Goal: Task Accomplishment & Management: Use online tool/utility

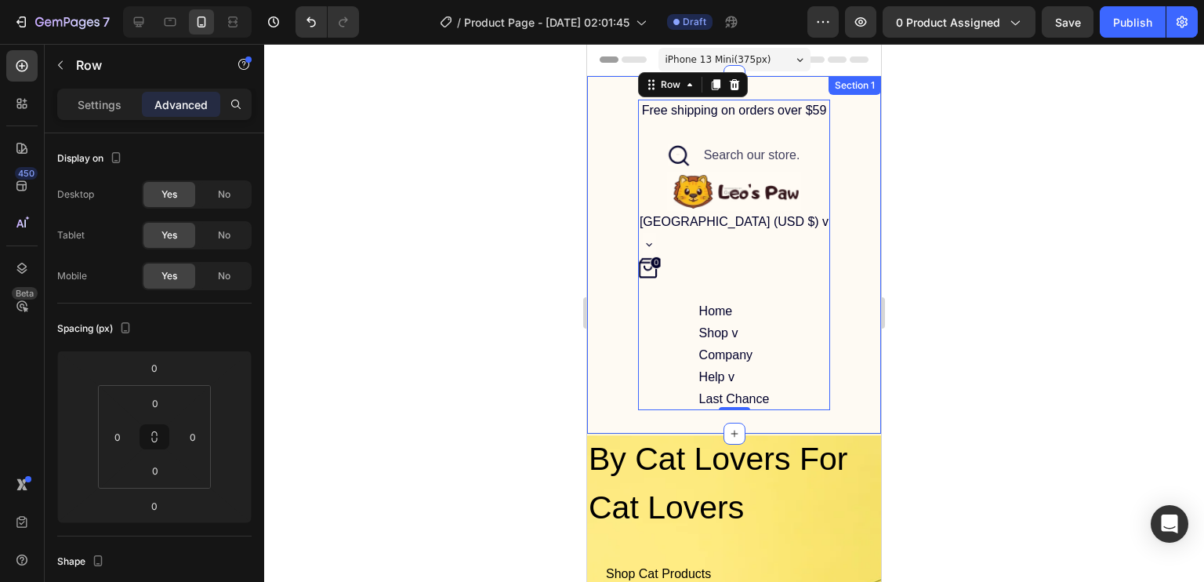
scroll to position [444, 0]
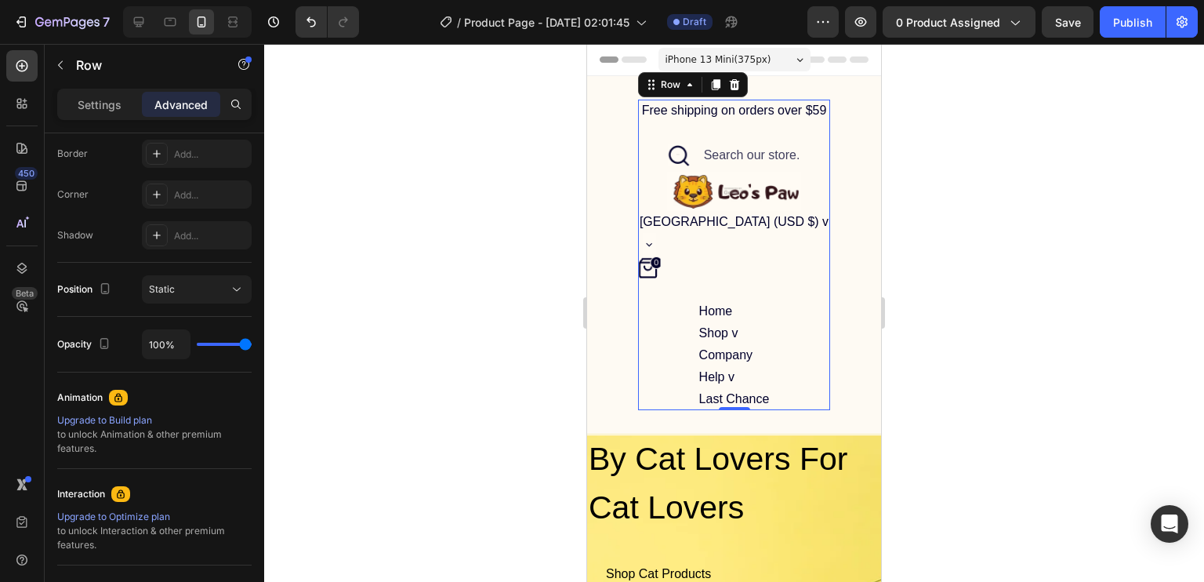
click at [777, 55] on div "iPhone 13 Mini ( 375 px)" at bounding box center [735, 60] width 152 height 24
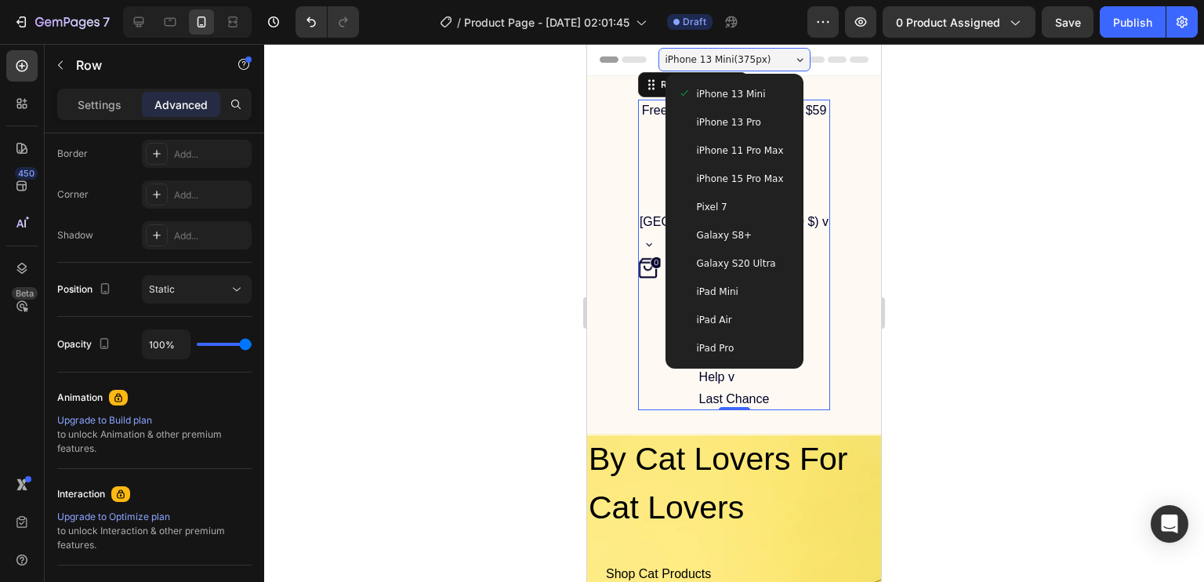
click at [777, 55] on div "iPhone 13 Mini ( 375 px)" at bounding box center [735, 60] width 152 height 24
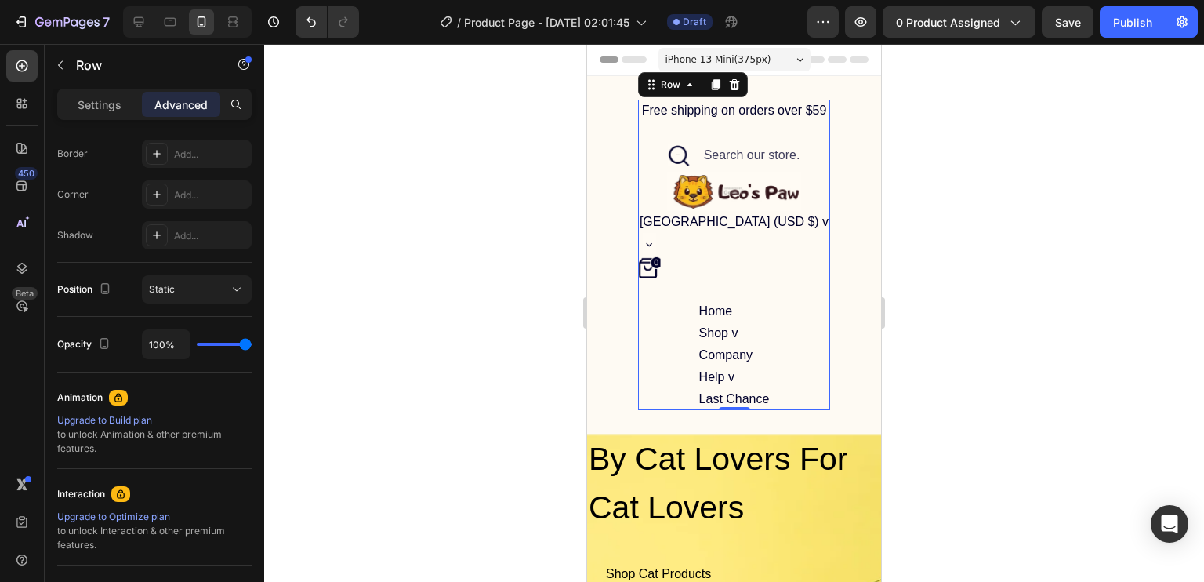
click at [777, 55] on div "iPhone 13 Mini ( 375 px)" at bounding box center [735, 60] width 152 height 24
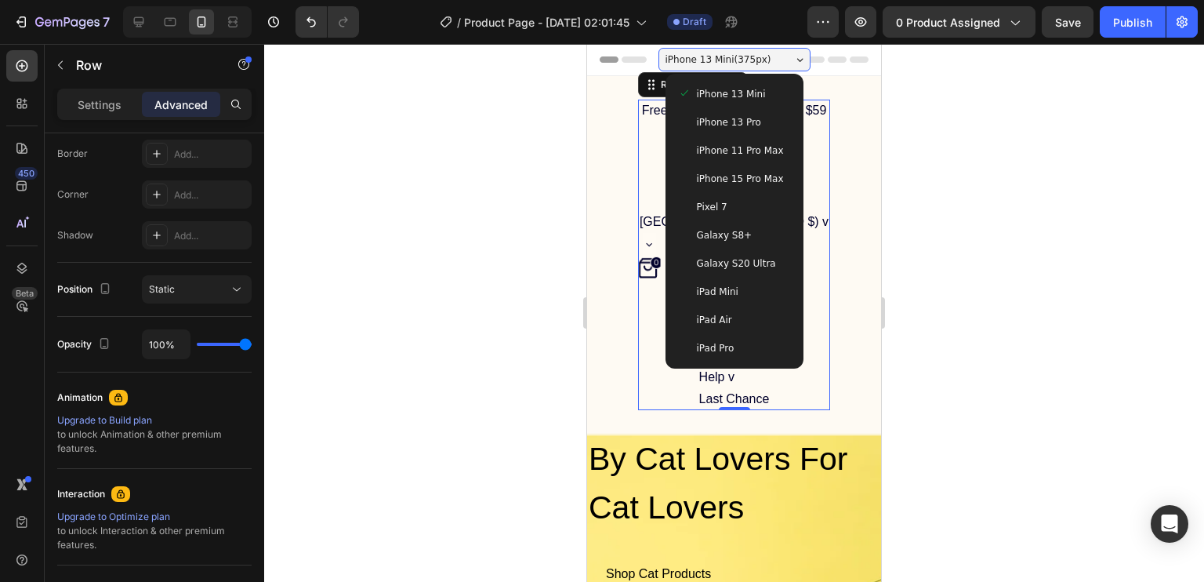
click at [964, 233] on div at bounding box center [734, 313] width 940 height 538
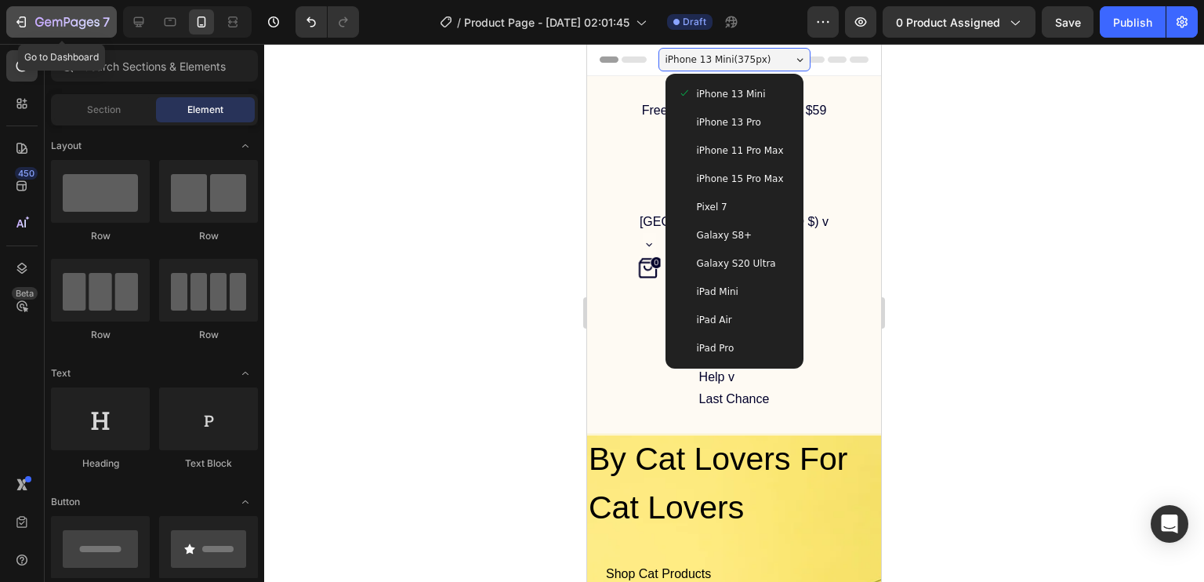
click at [75, 18] on icon "button" at bounding box center [67, 22] width 64 height 13
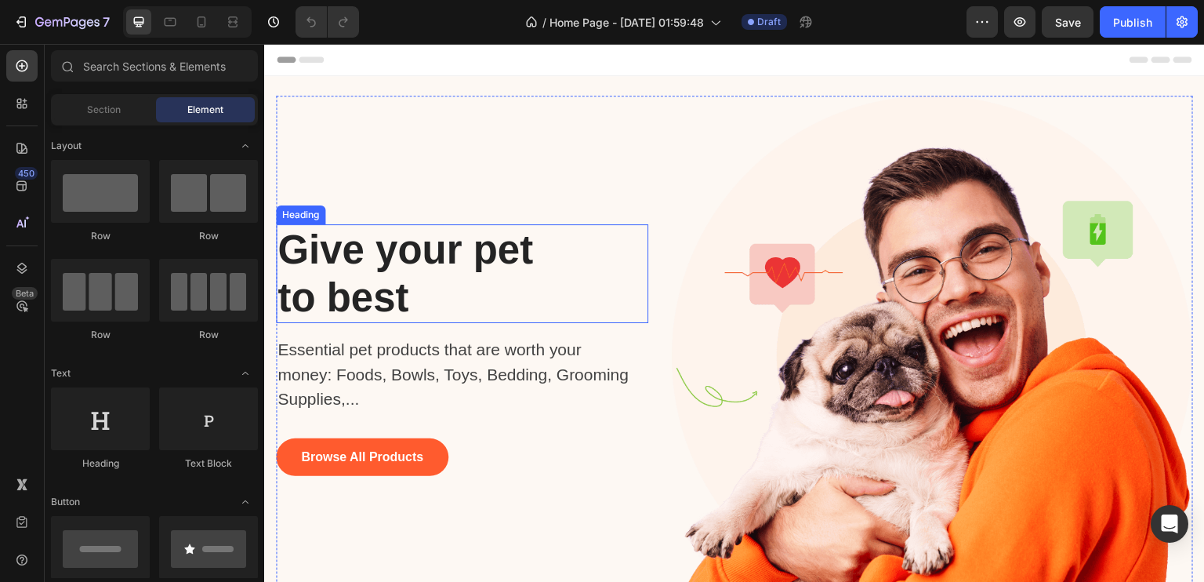
click at [471, 224] on h2 "Give your pet to best" at bounding box center [427, 273] width 302 height 99
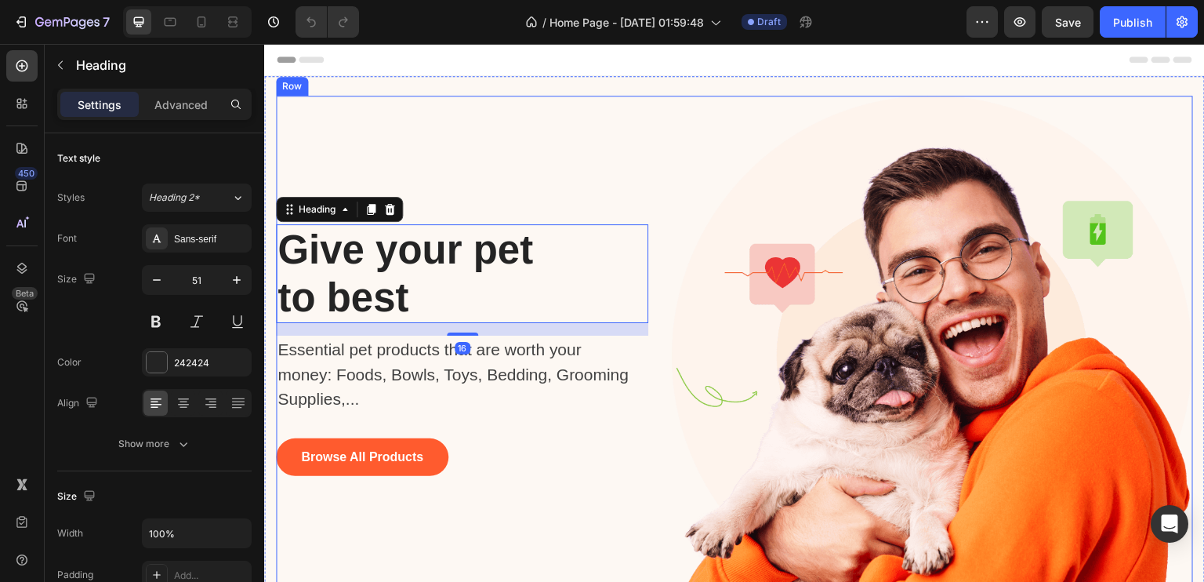
click at [463, 141] on div "Give your pet to best Heading 16 Essential pet products that are worth your mon…" at bounding box center [462, 356] width 372 height 521
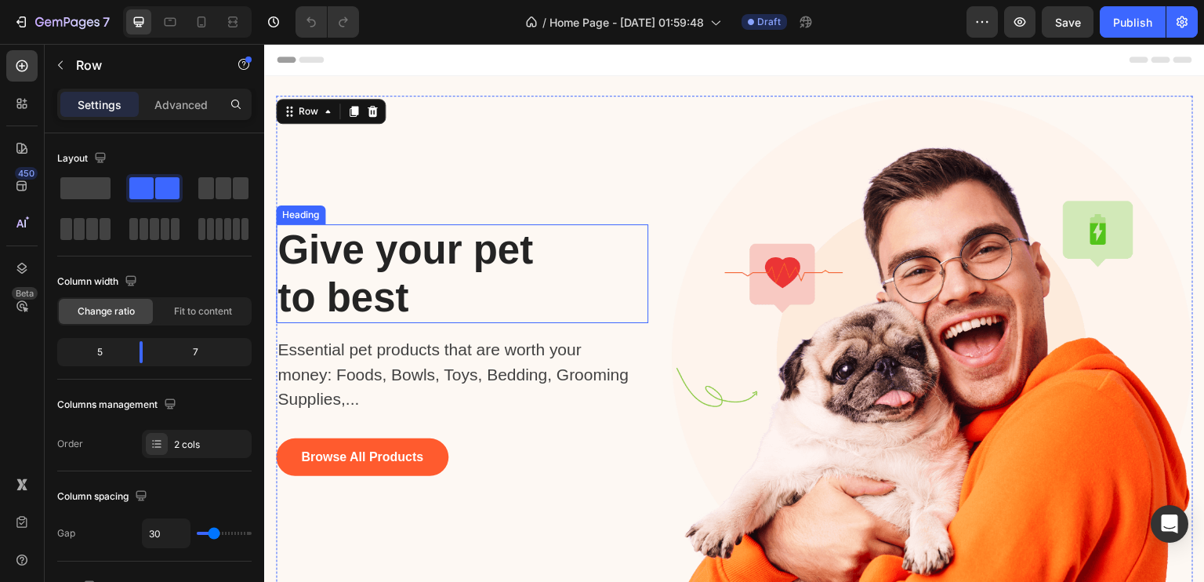
click at [411, 245] on p "Give your pet to best" at bounding box center [427, 274] width 299 height 96
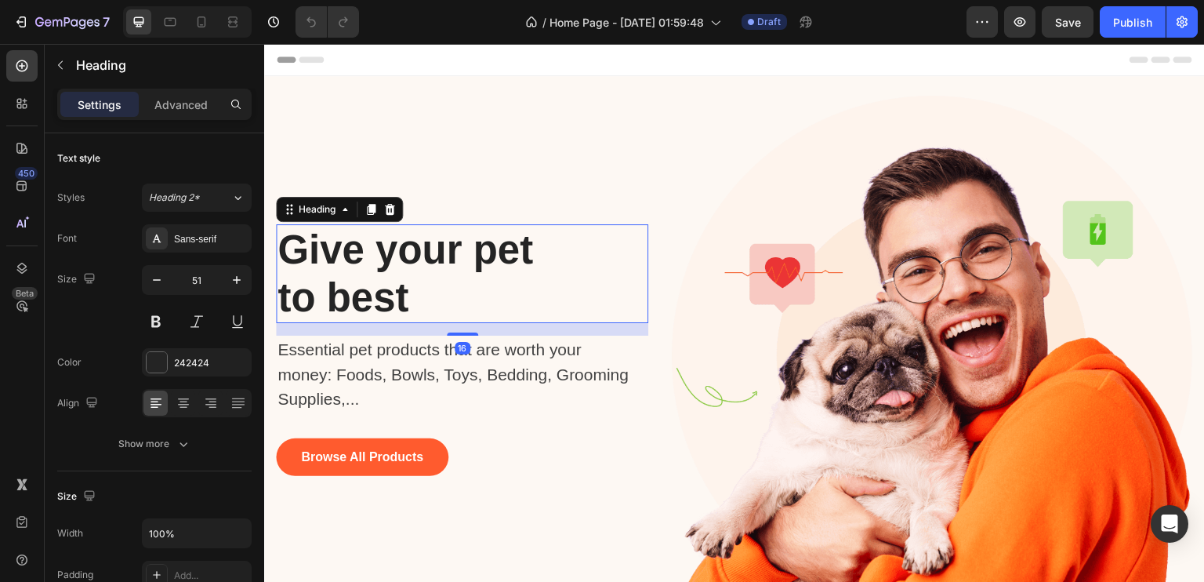
click at [411, 245] on p "Give your pet to best" at bounding box center [427, 274] width 299 height 96
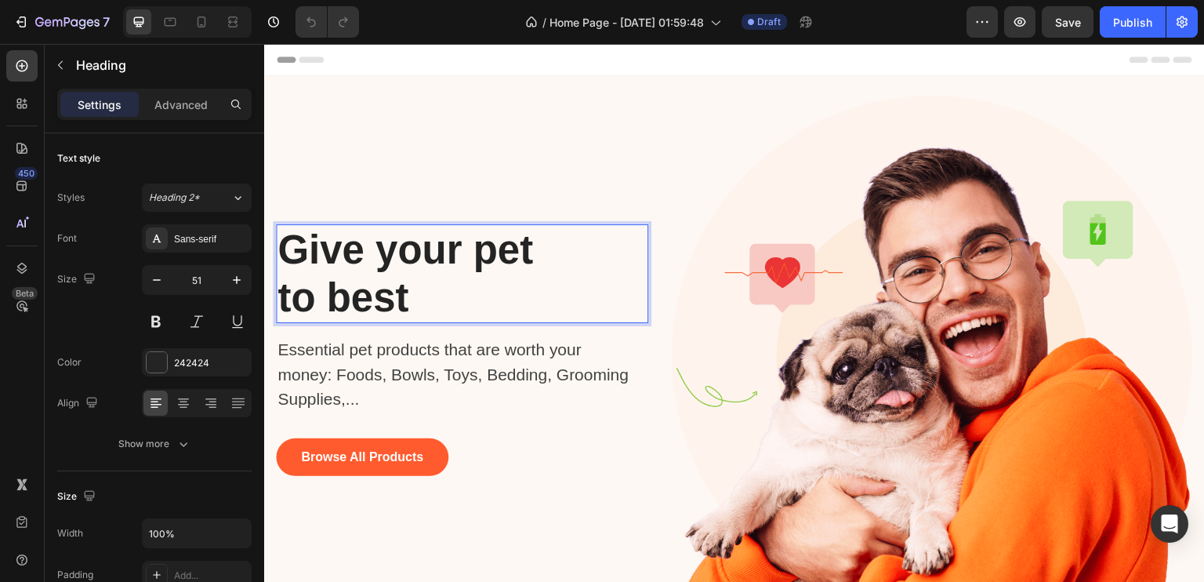
click at [411, 245] on p "Give your pet to best" at bounding box center [427, 274] width 299 height 96
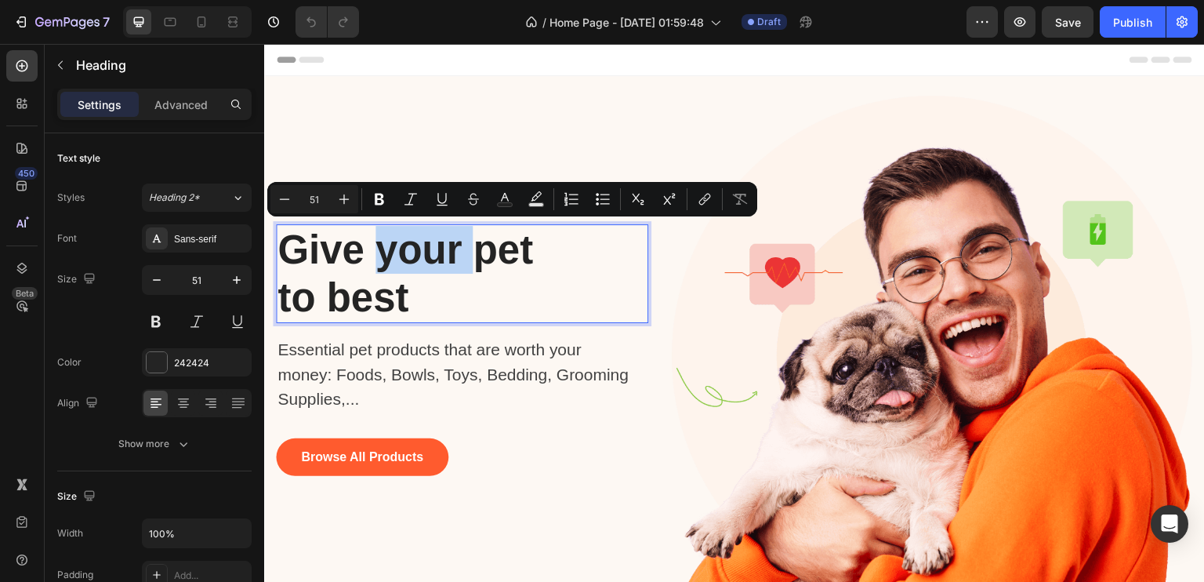
click at [411, 245] on p "Give your pet to best" at bounding box center [427, 274] width 299 height 96
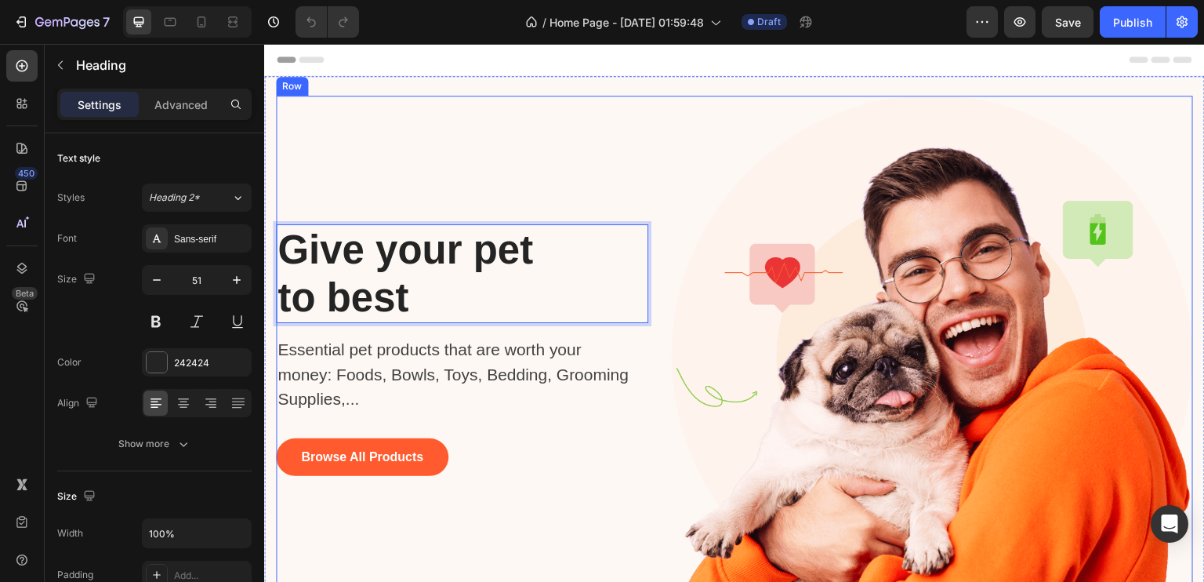
click at [488, 147] on div "Give your pet to best Heading 16 Essential pet products that are worth your mon…" at bounding box center [462, 356] width 372 height 521
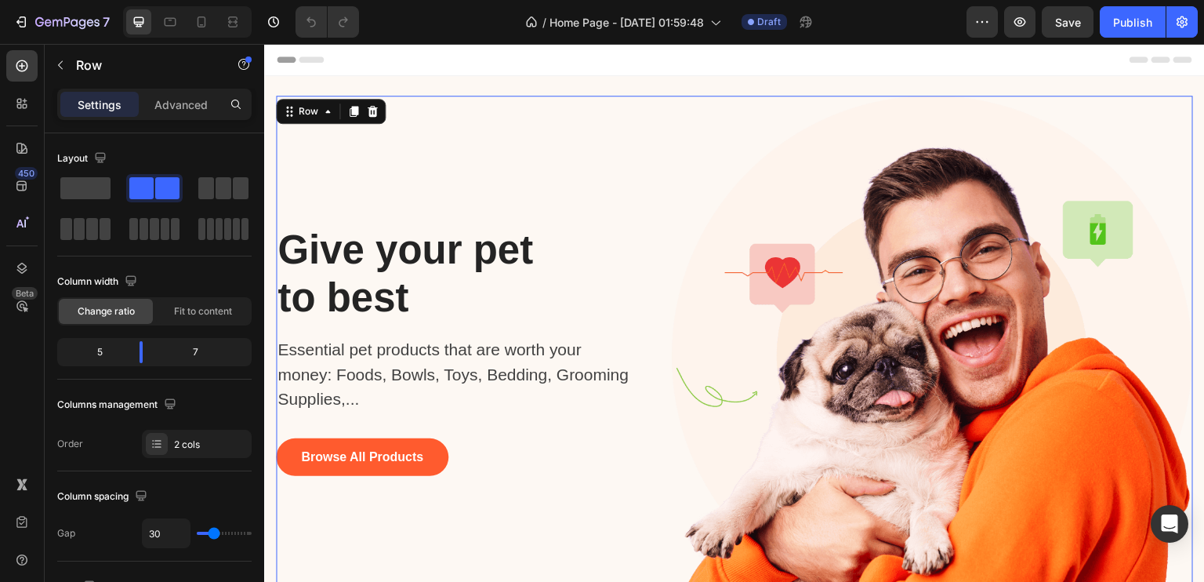
click at [648, 56] on div "Header" at bounding box center [735, 59] width 916 height 31
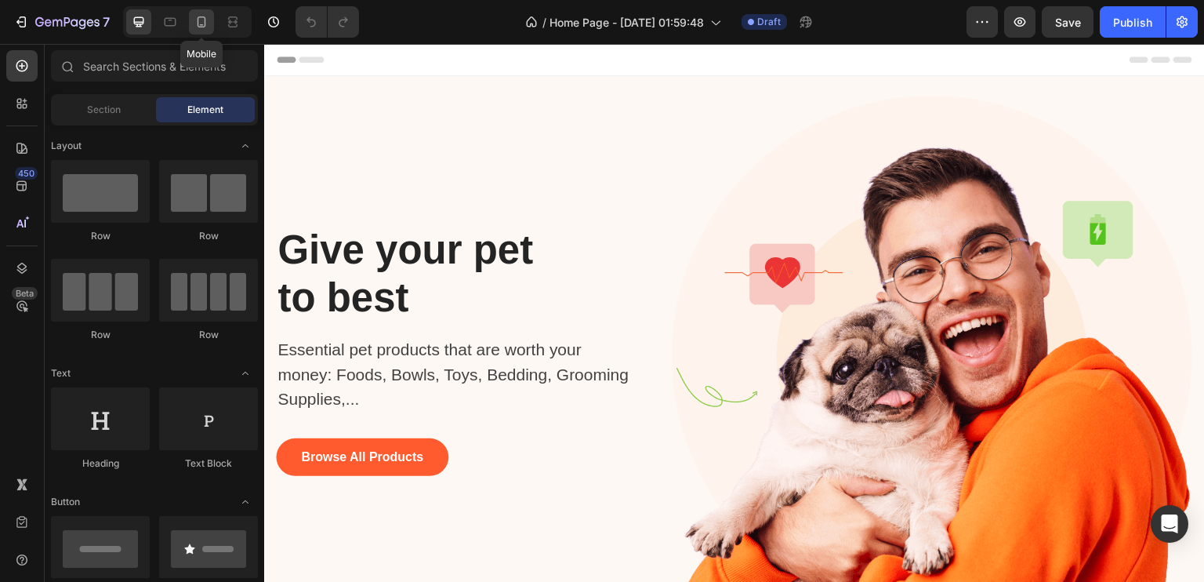
click at [199, 24] on icon at bounding box center [202, 22] width 16 height 16
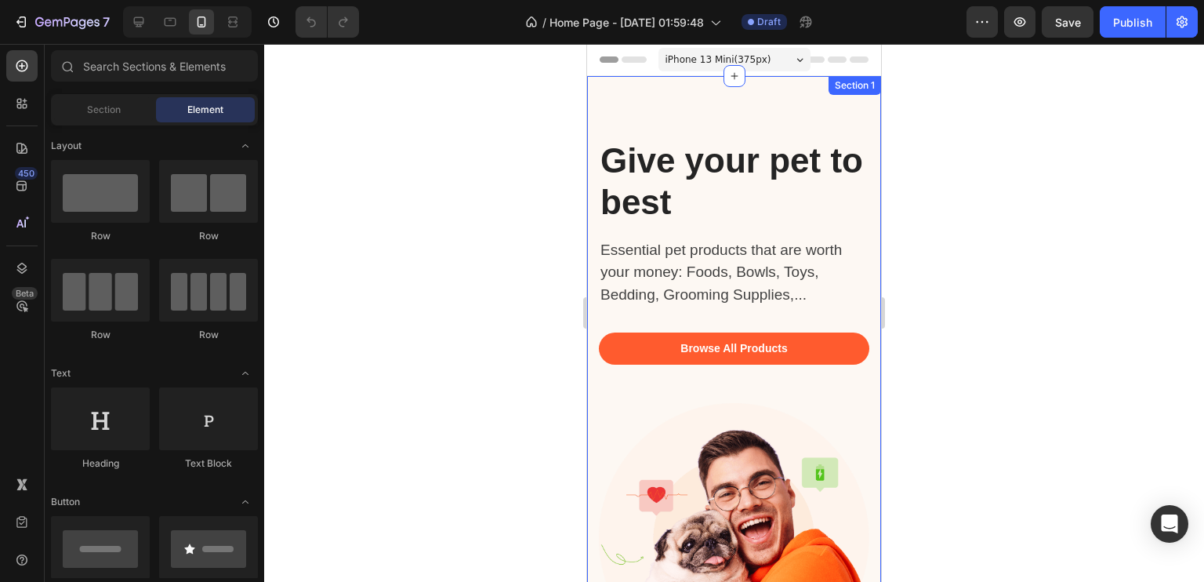
scroll to position [3, 0]
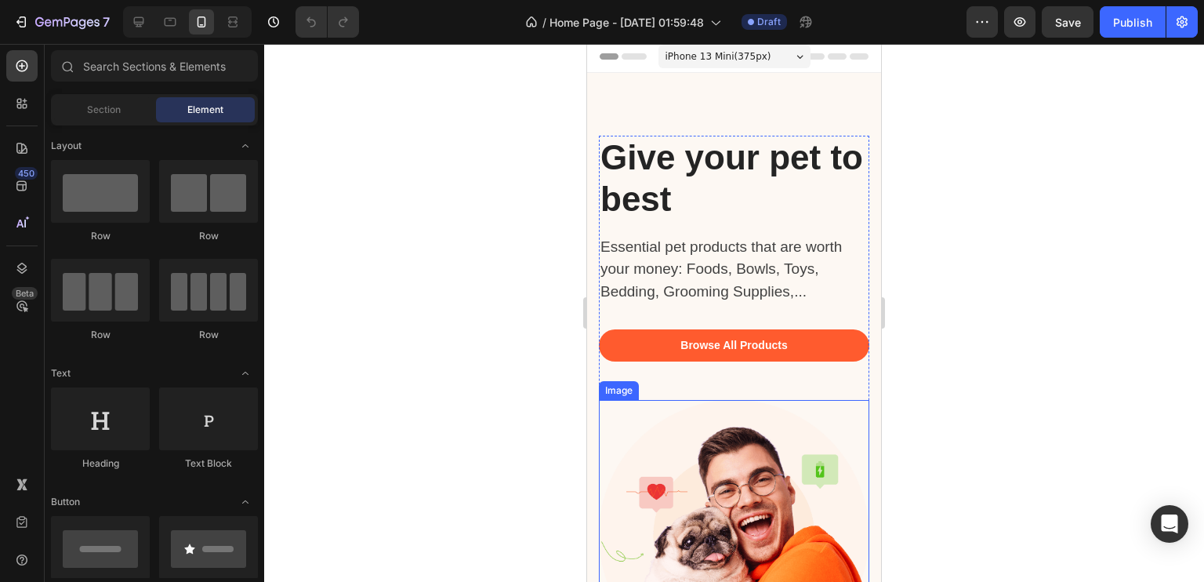
click at [756, 505] on img at bounding box center [734, 535] width 271 height 271
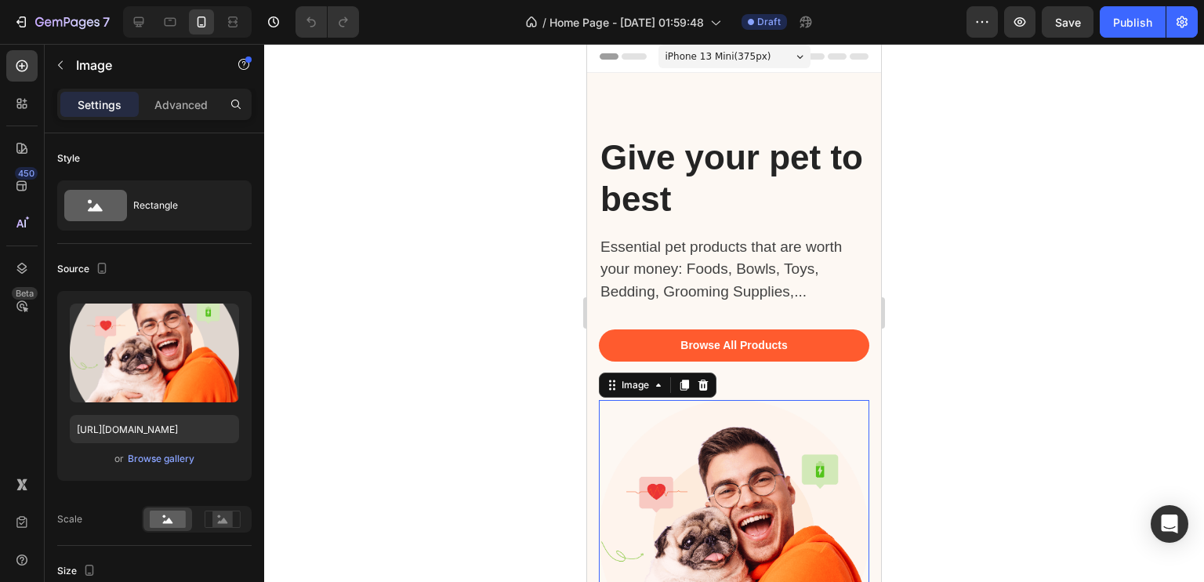
scroll to position [90, 0]
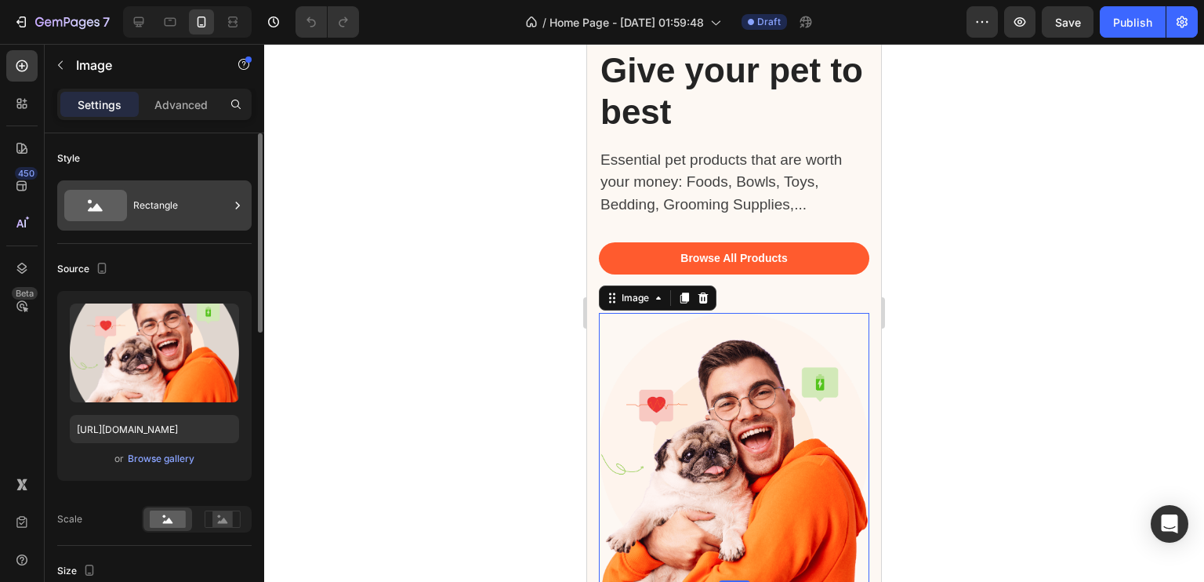
click at [200, 209] on div "Rectangle" at bounding box center [181, 205] width 96 height 36
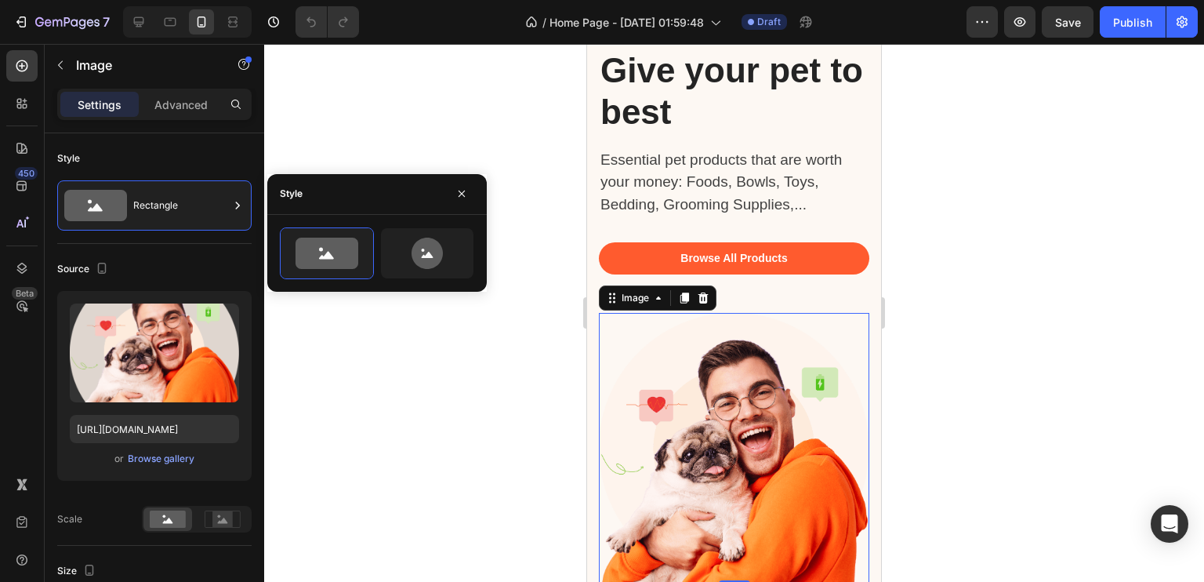
click at [549, 78] on div at bounding box center [734, 313] width 940 height 538
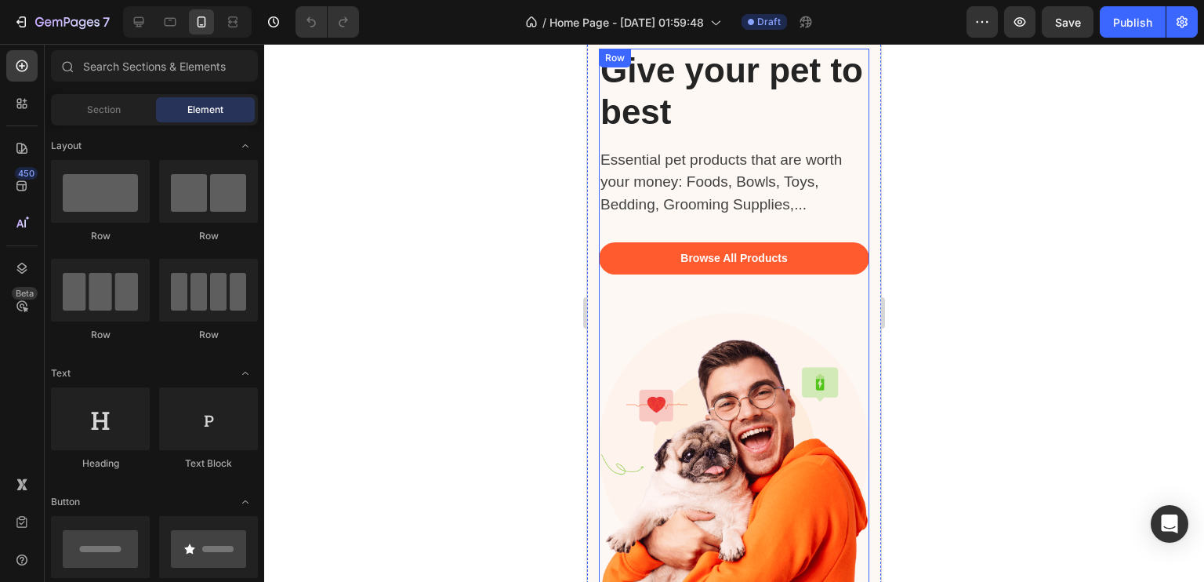
scroll to position [0, 0]
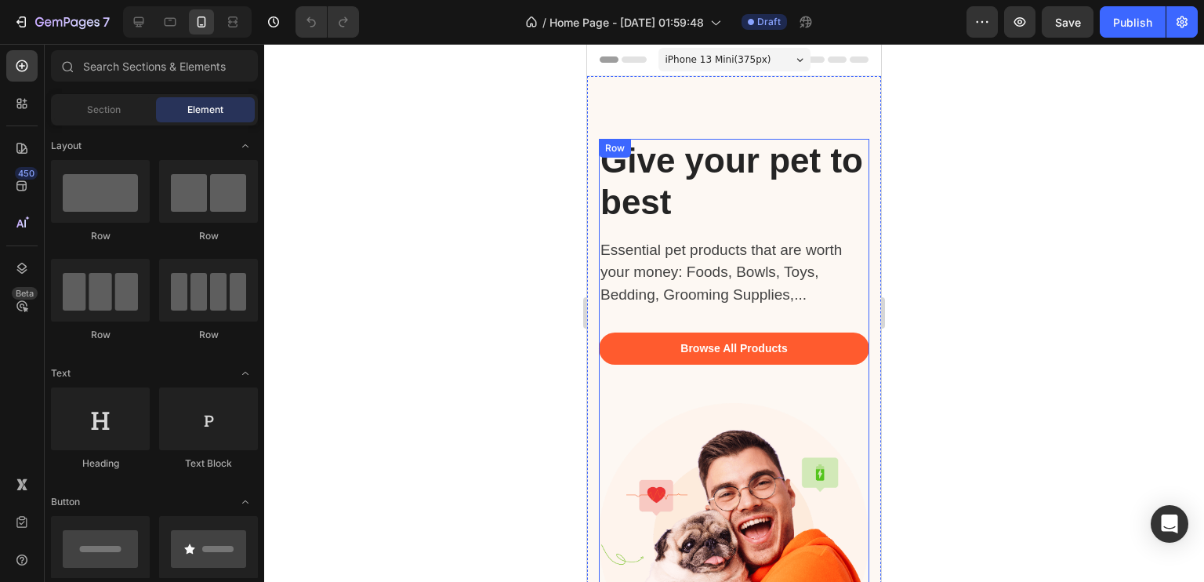
click at [710, 275] on p "Essential pet products that are worth your money: Foods, Bowls, Toys, Bedding, …" at bounding box center [727, 272] width 252 height 67
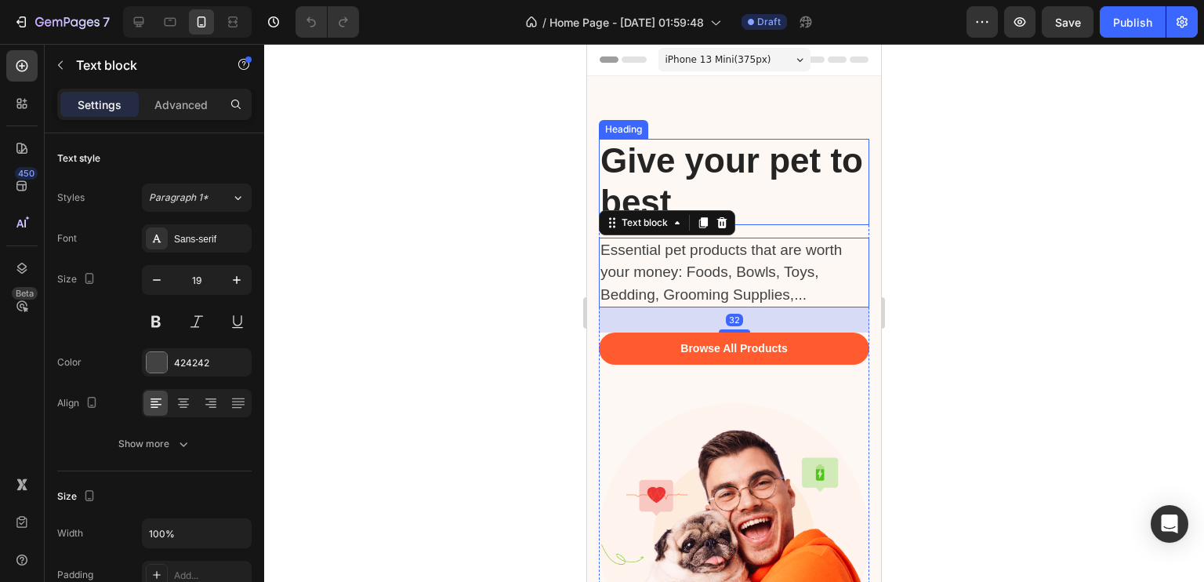
click at [695, 180] on p "Give your pet to best" at bounding box center [734, 181] width 267 height 83
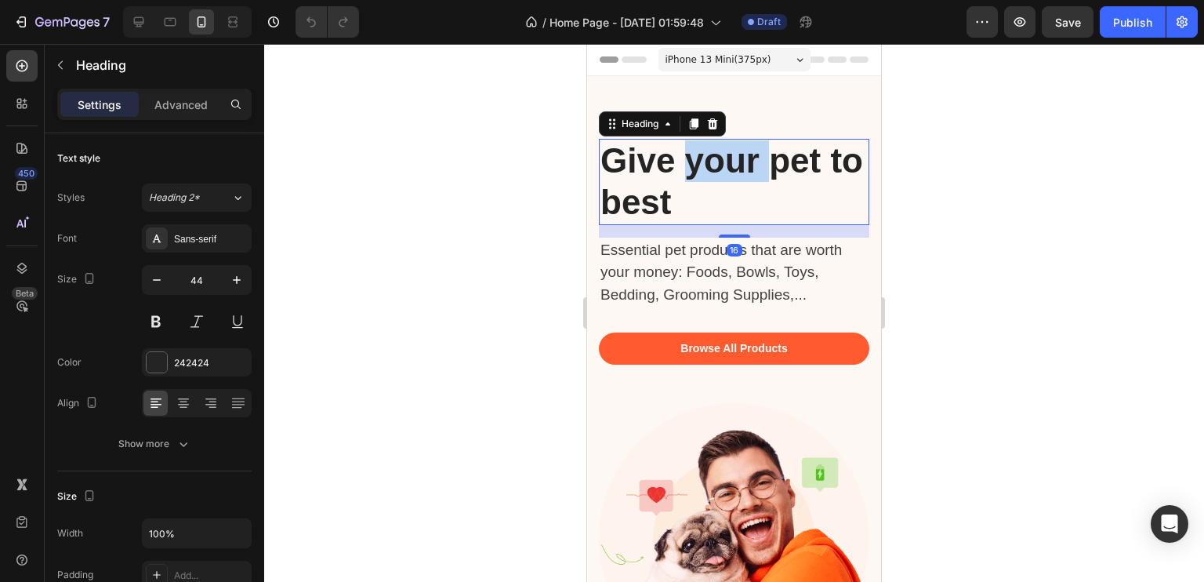
click at [695, 180] on p "Give your pet to best" at bounding box center [734, 181] width 267 height 83
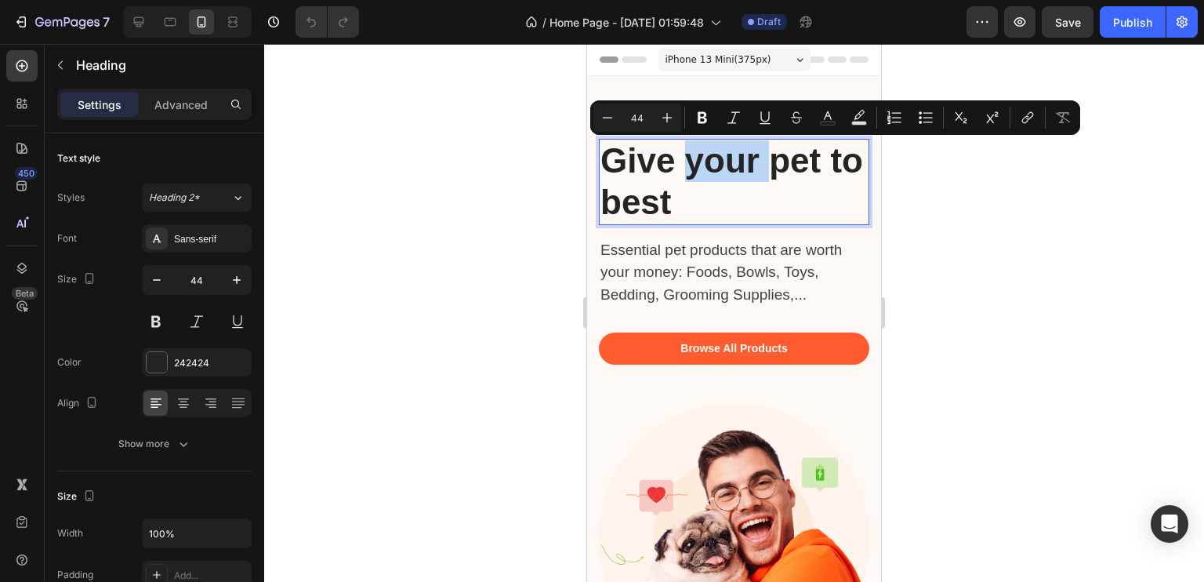
click at [695, 180] on p "Give your pet to best" at bounding box center [734, 181] width 267 height 83
click at [718, 269] on p "Essential pet products that are worth your money: Foods, Bowls, Toys, Bedding, …" at bounding box center [727, 272] width 252 height 67
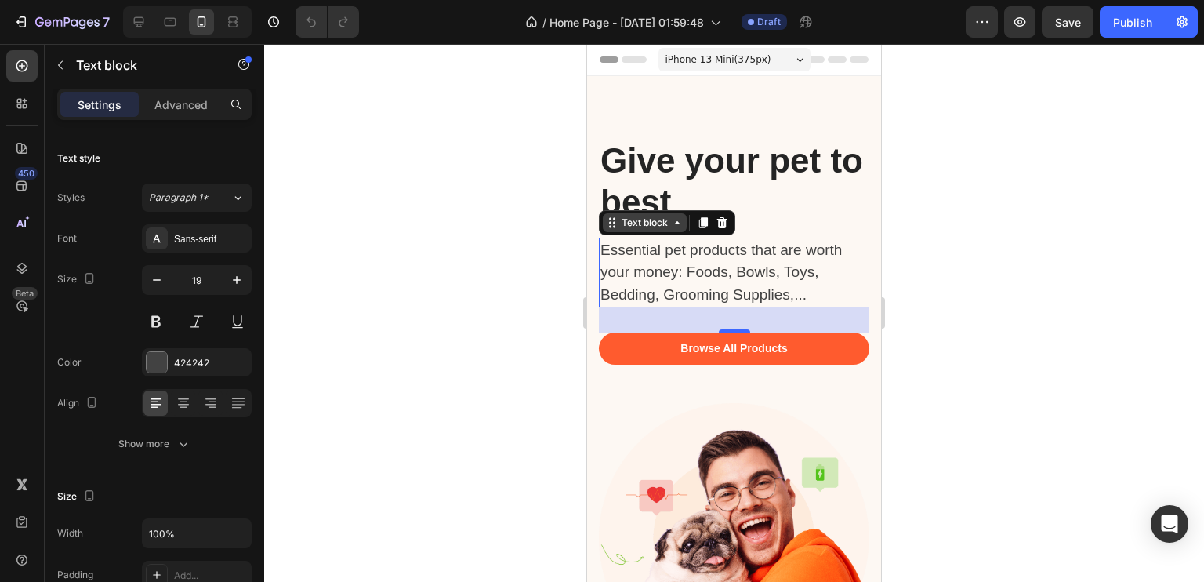
click at [679, 222] on icon at bounding box center [677, 222] width 5 height 3
click at [679, 222] on icon at bounding box center [677, 222] width 13 height 13
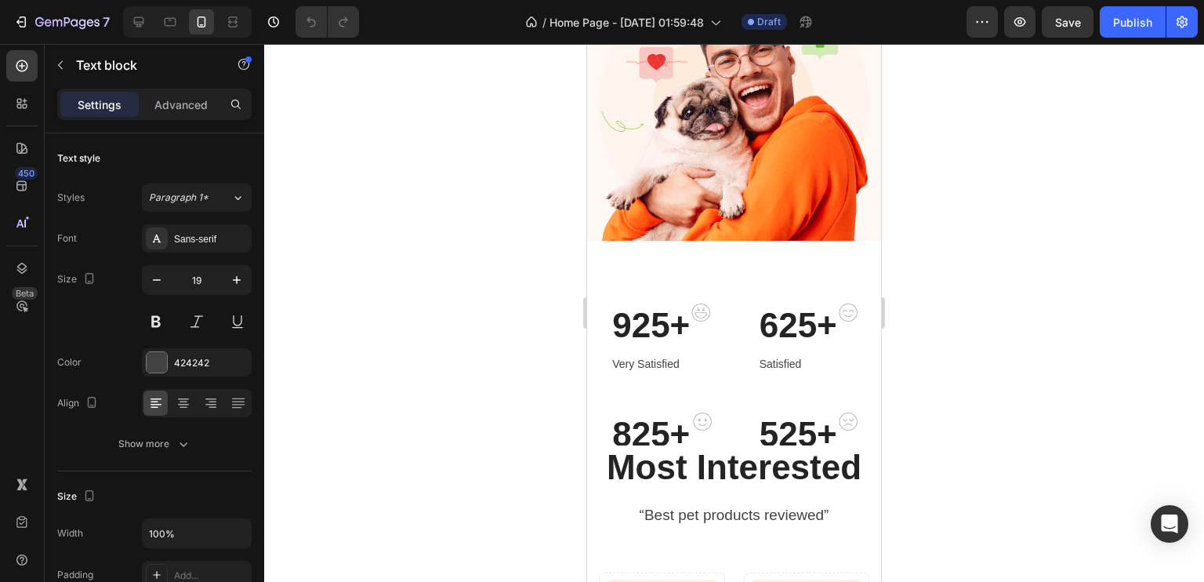
scroll to position [435, 0]
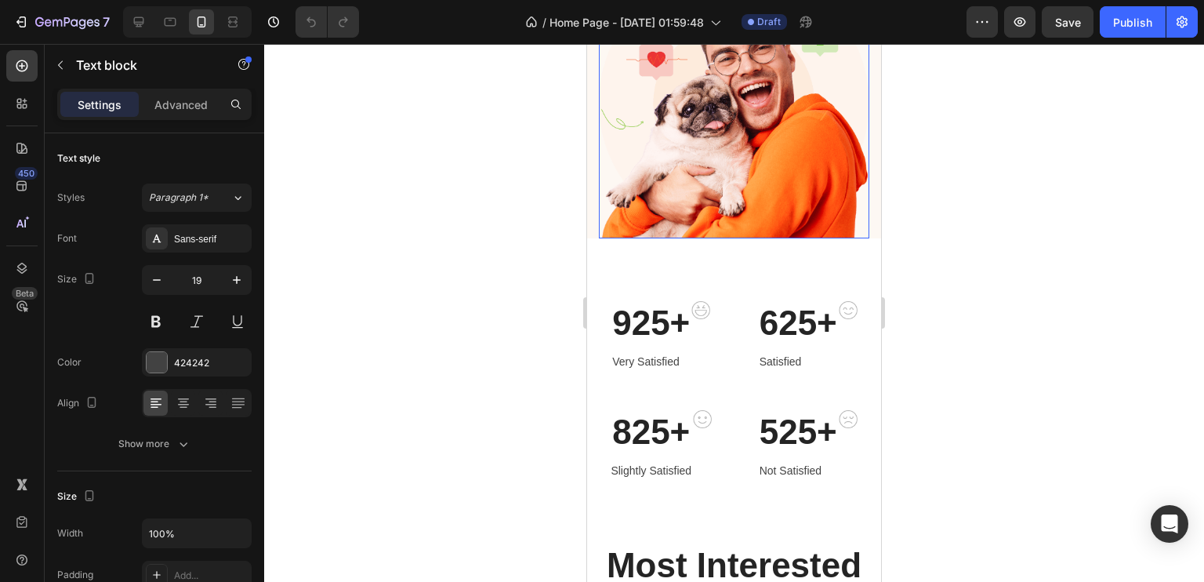
click at [752, 188] on img at bounding box center [734, 103] width 271 height 271
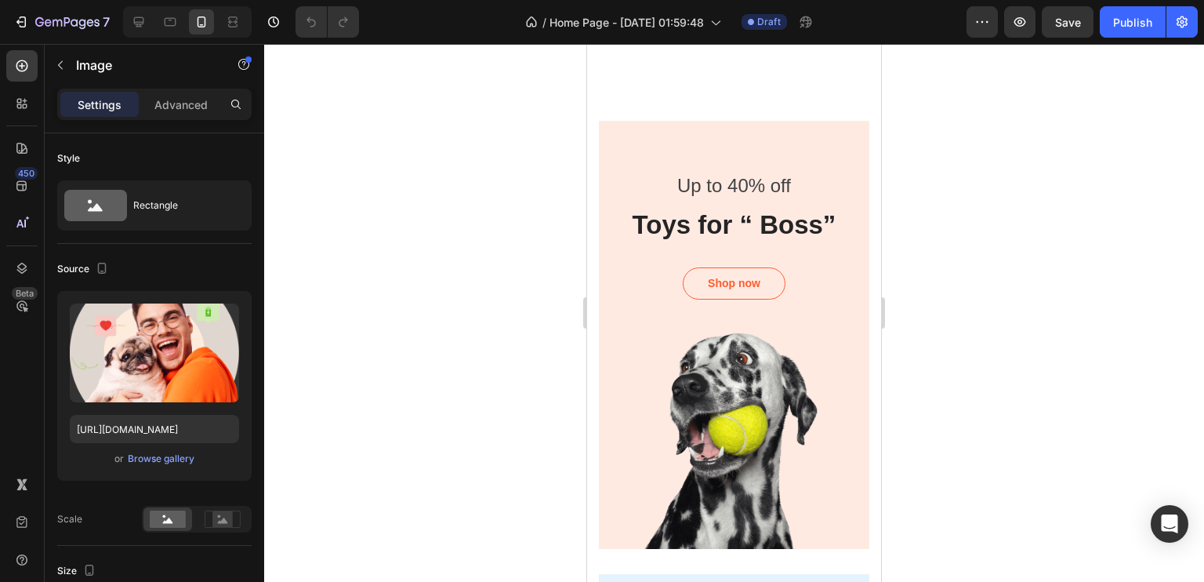
scroll to position [1654, 0]
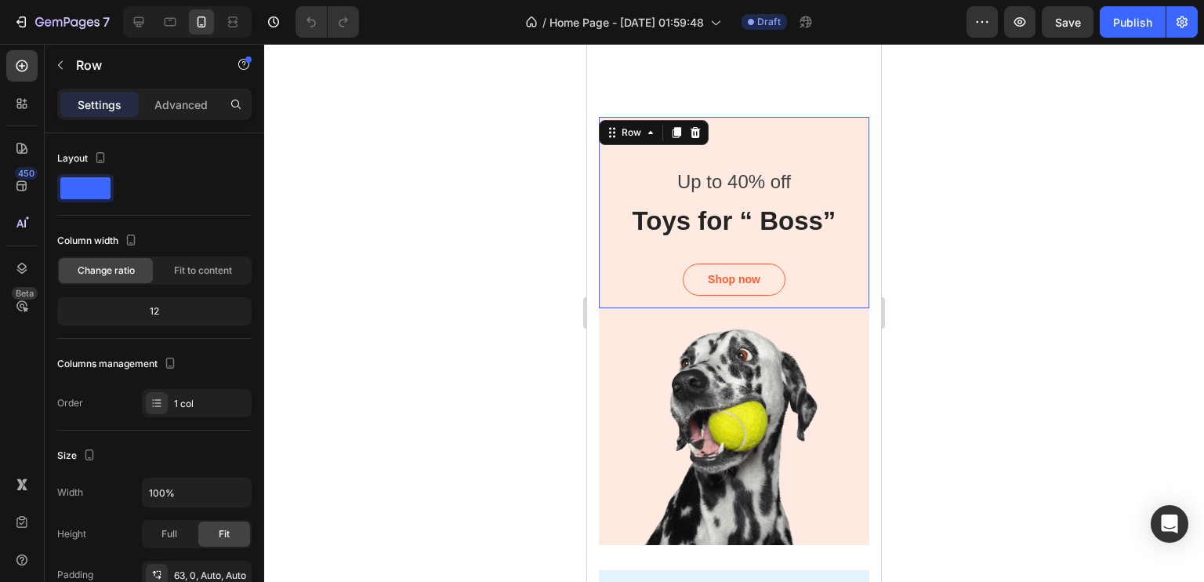
click at [721, 234] on div "Up to 40% off Text block Toys for “ Boss” Heading Shop now Button Row 0" at bounding box center [734, 212] width 271 height 191
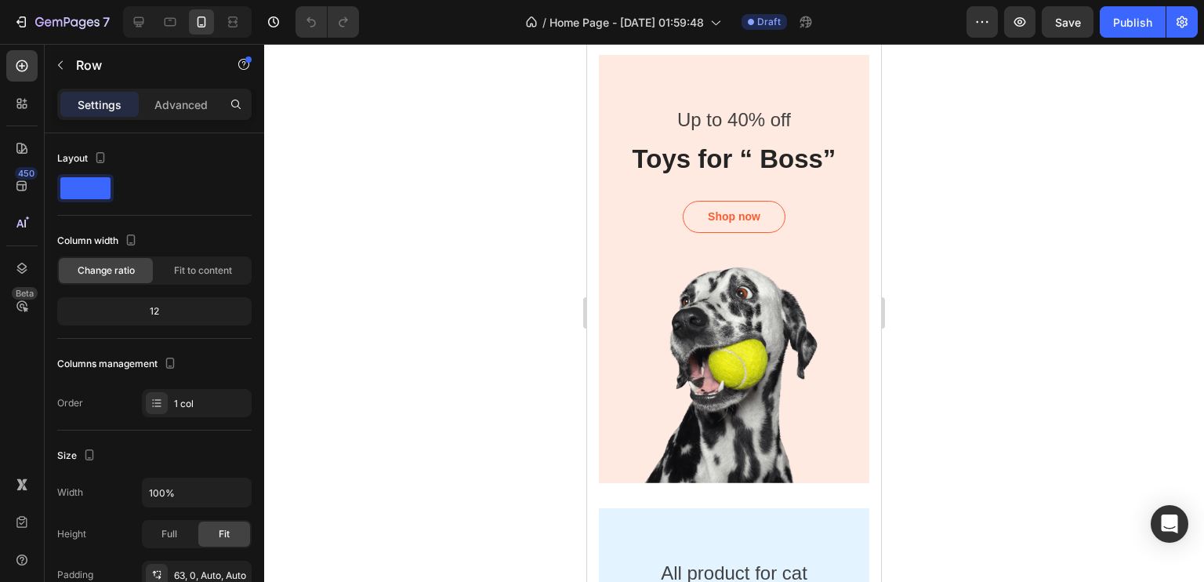
scroll to position [1621, 0]
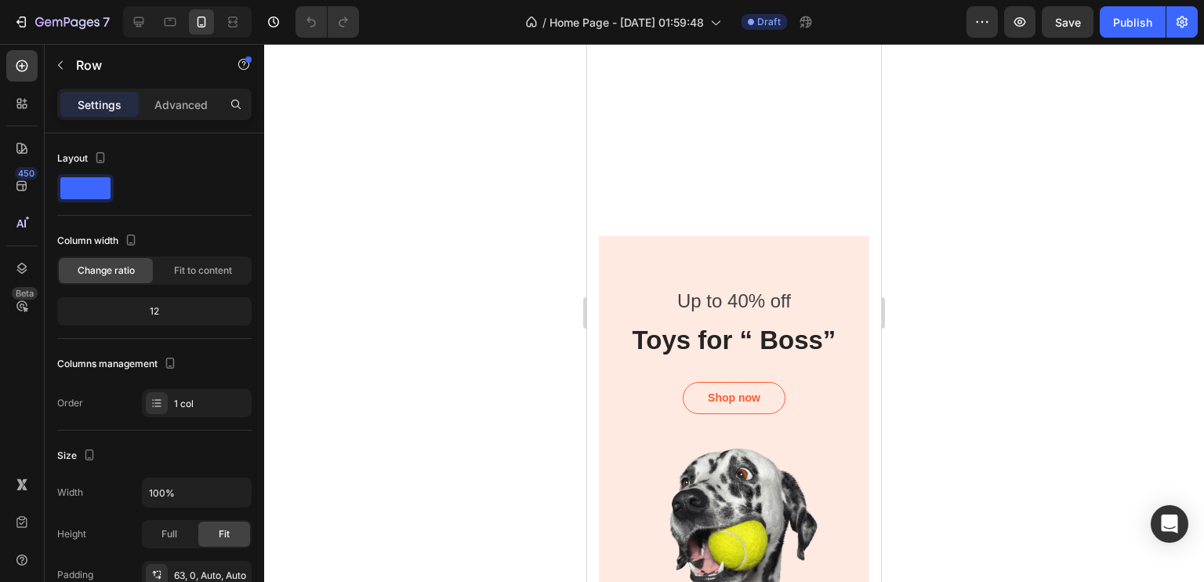
click at [745, 269] on div "Up to 40% off Text block Toys for “ Boss” Heading Shop now Button Row" at bounding box center [734, 331] width 271 height 191
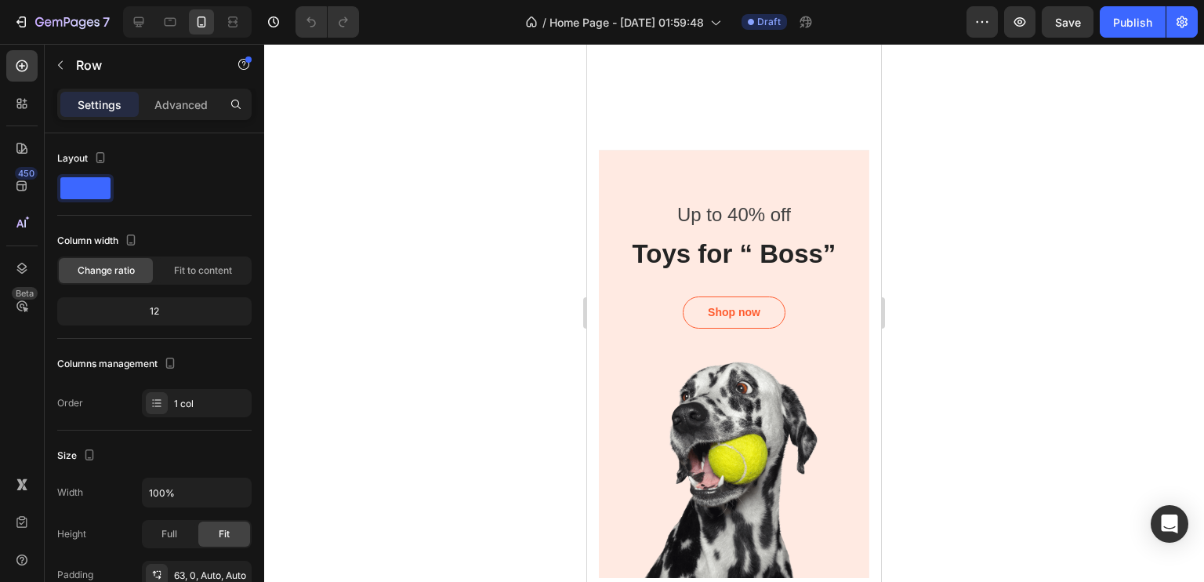
click at [690, 249] on div "Up to 40% off Text block Toys for “ Boss” Heading Shop now Button Row" at bounding box center [734, 245] width 271 height 191
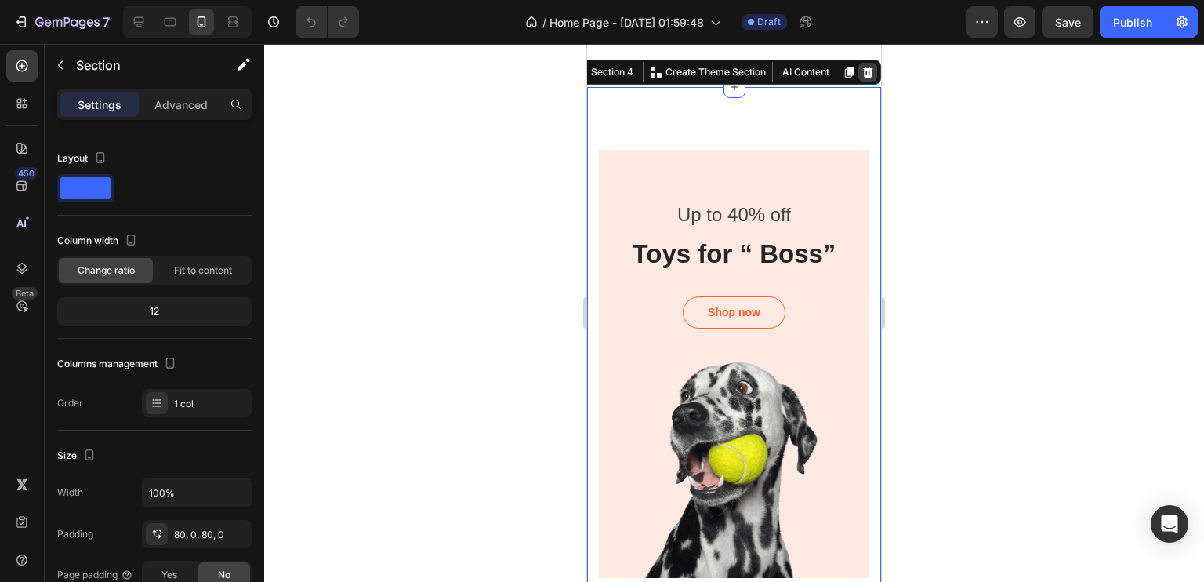
click at [863, 78] on icon at bounding box center [868, 72] width 10 height 11
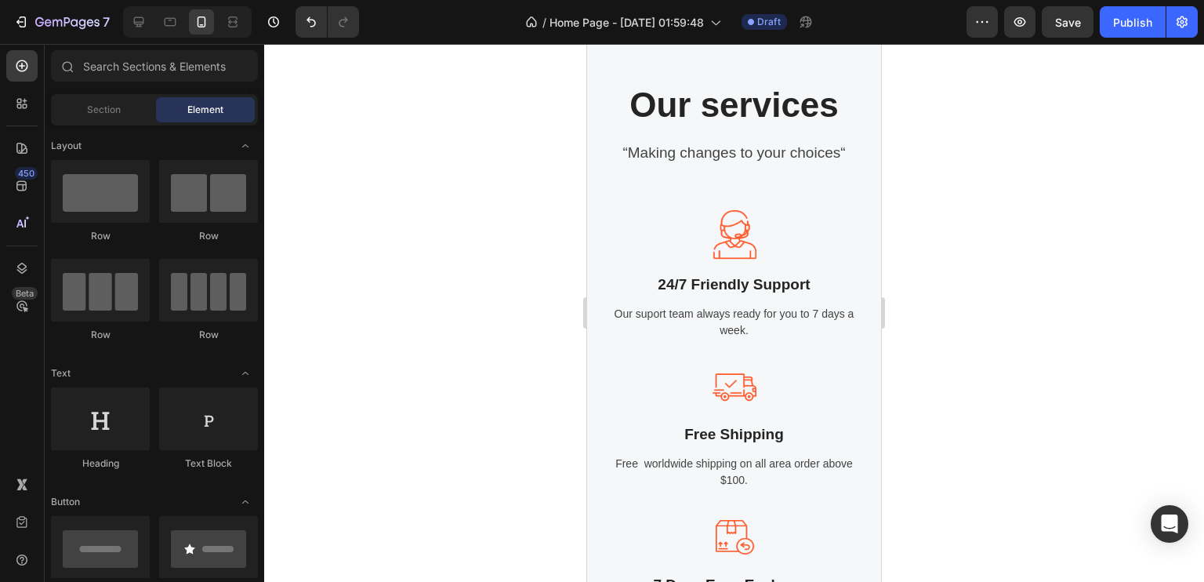
scroll to position [1690, 0]
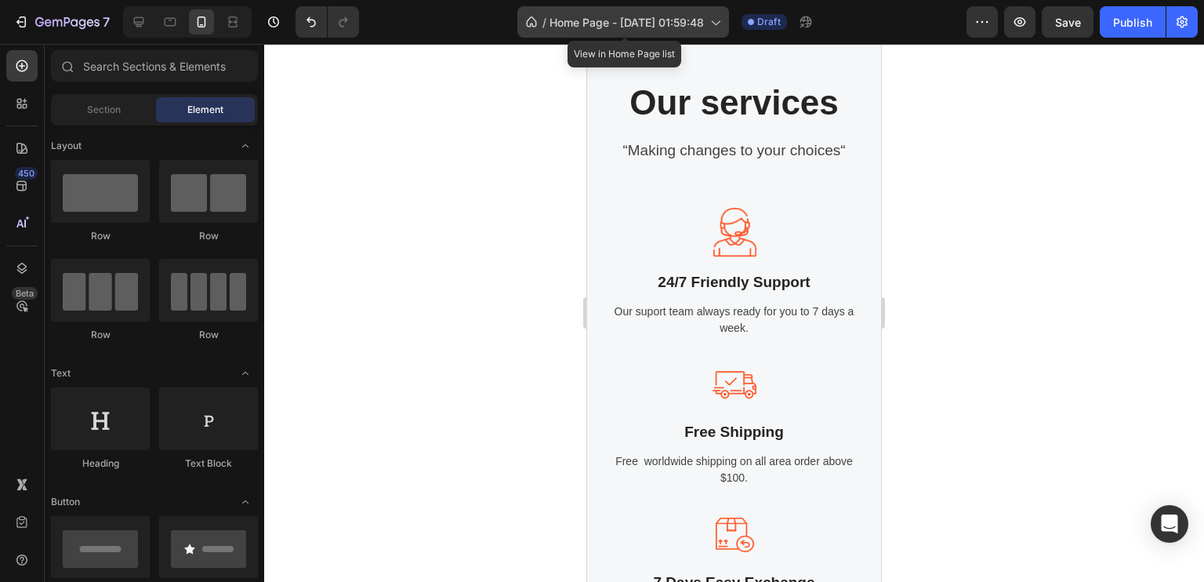
click at [684, 26] on span "Home Page - Sep 27, 01:59:48" at bounding box center [627, 22] width 154 height 16
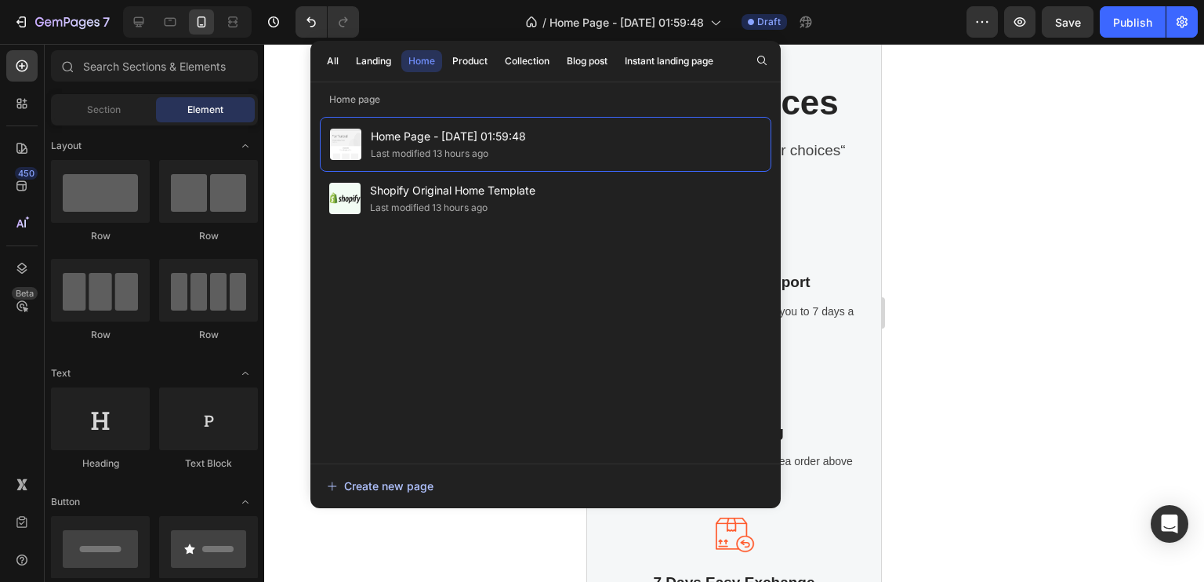
click at [418, 482] on div "Create new page" at bounding box center [380, 485] width 107 height 16
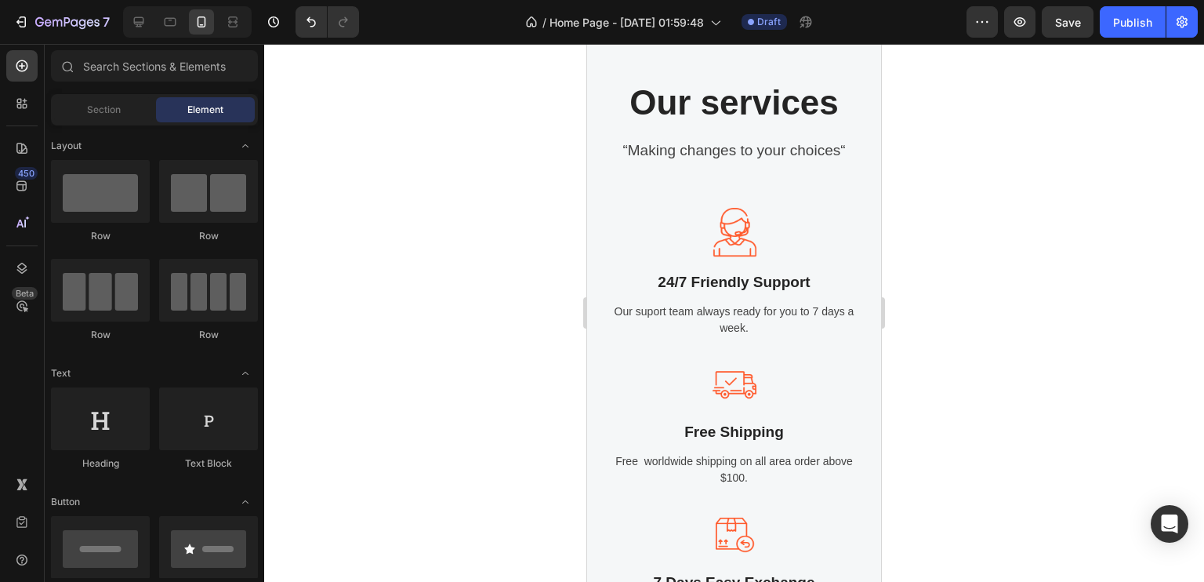
click at [937, 213] on div at bounding box center [734, 313] width 940 height 538
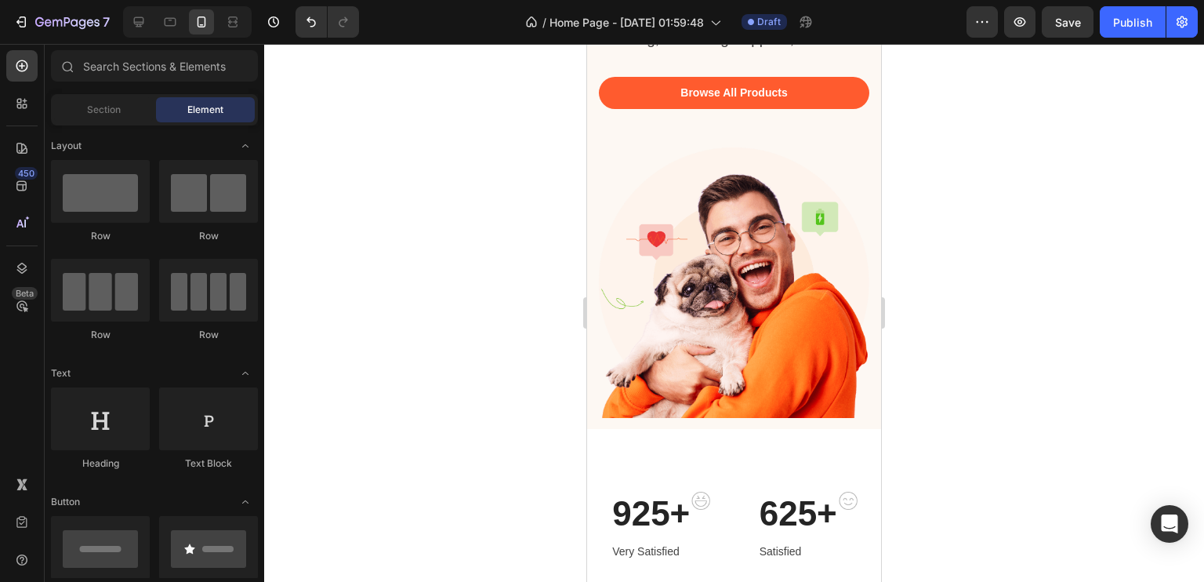
scroll to position [0, 0]
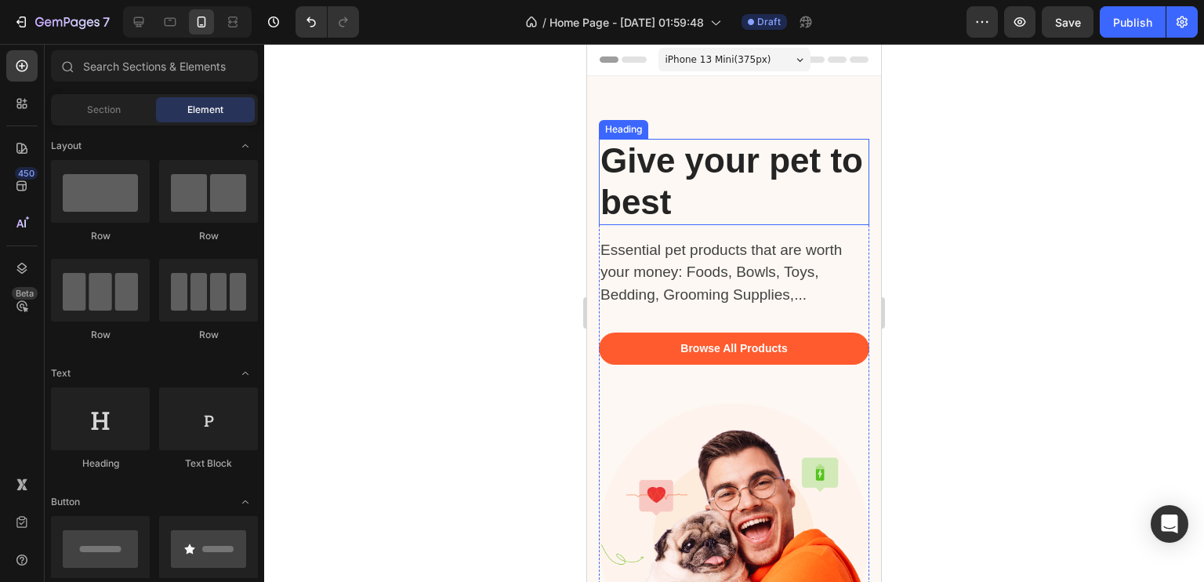
click at [731, 174] on p "Give your pet to best" at bounding box center [734, 181] width 267 height 83
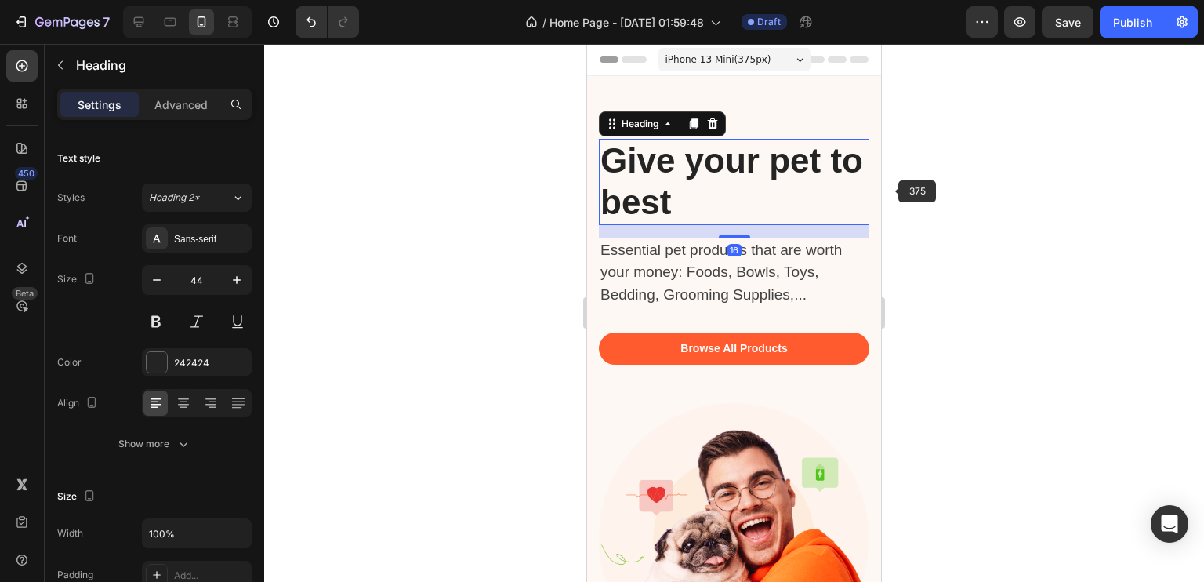
click at [1072, 266] on div at bounding box center [734, 313] width 940 height 538
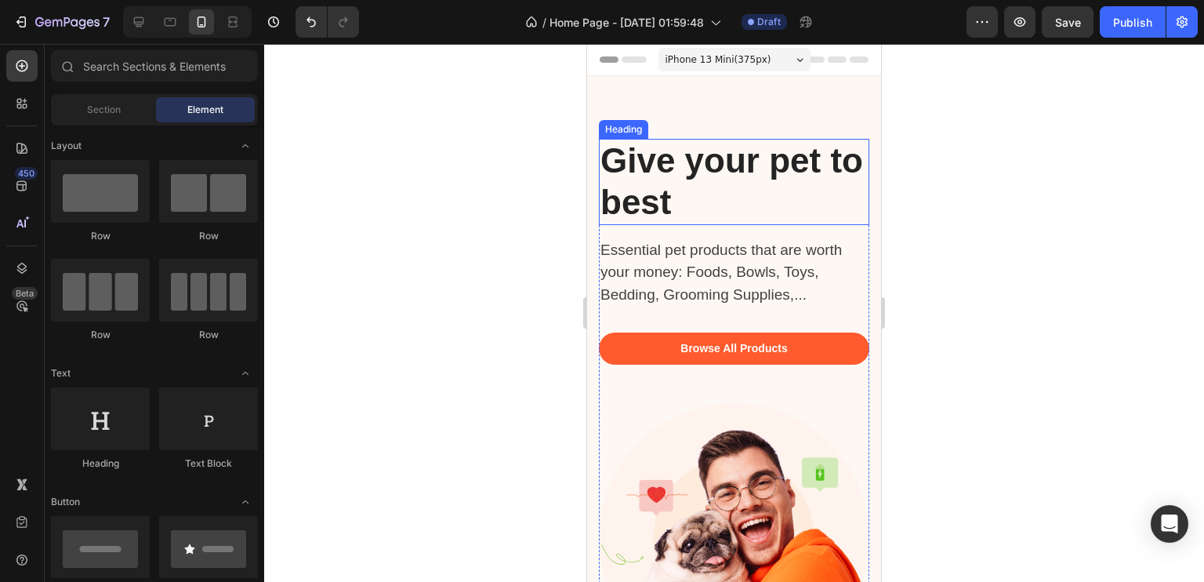
click at [706, 210] on p "Give your pet to best" at bounding box center [734, 181] width 267 height 83
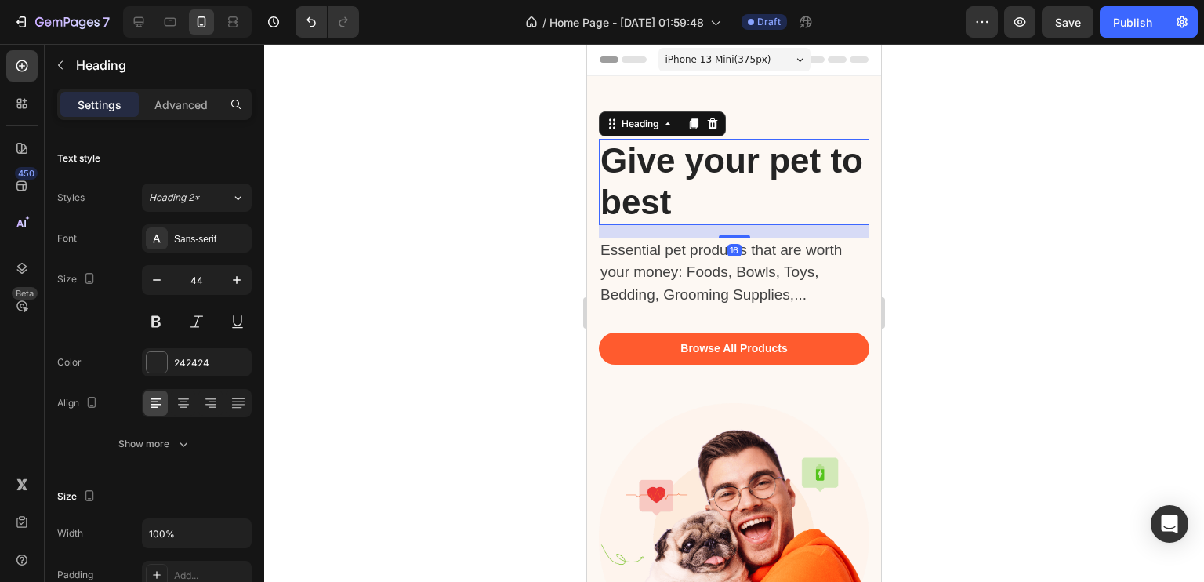
click at [706, 210] on p "Give your pet to best" at bounding box center [734, 181] width 267 height 83
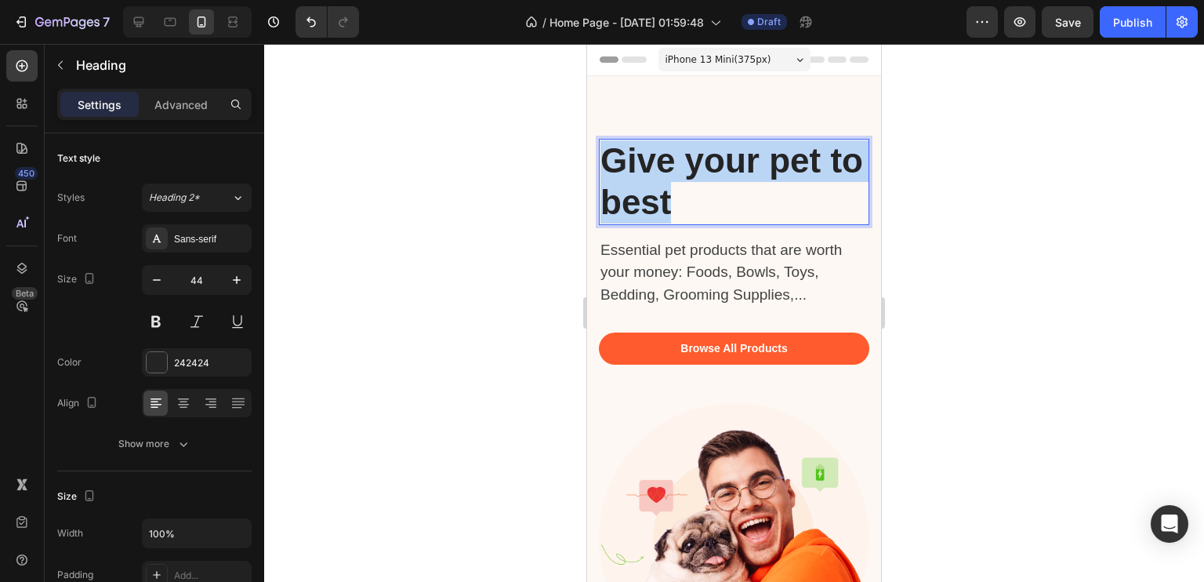
click at [706, 210] on p "Give your pet to best" at bounding box center [734, 181] width 267 height 83
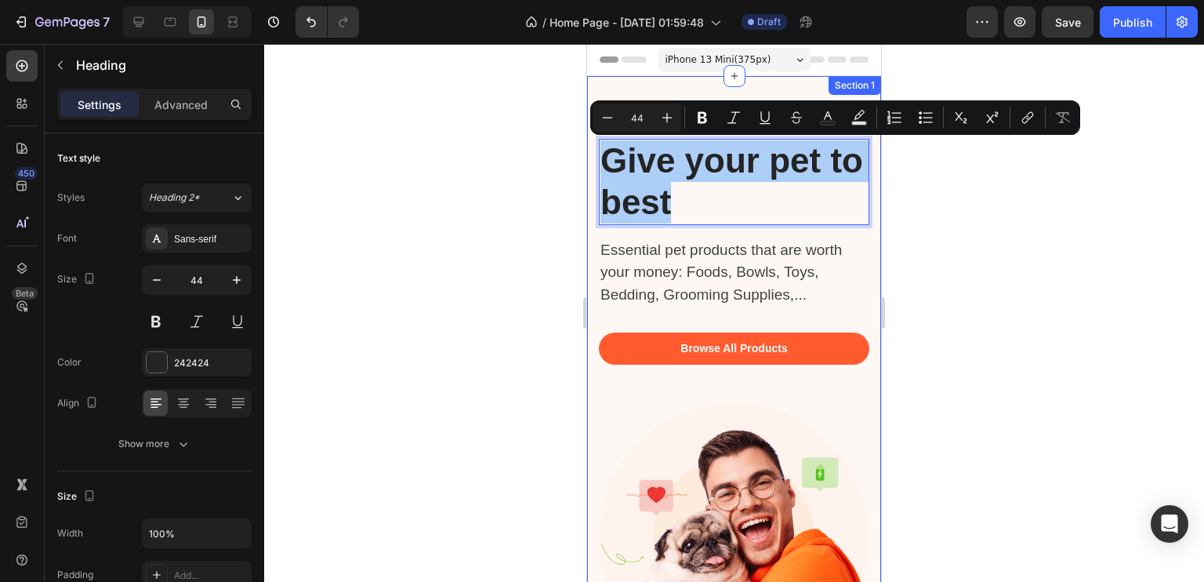
click at [483, 231] on div at bounding box center [734, 313] width 940 height 538
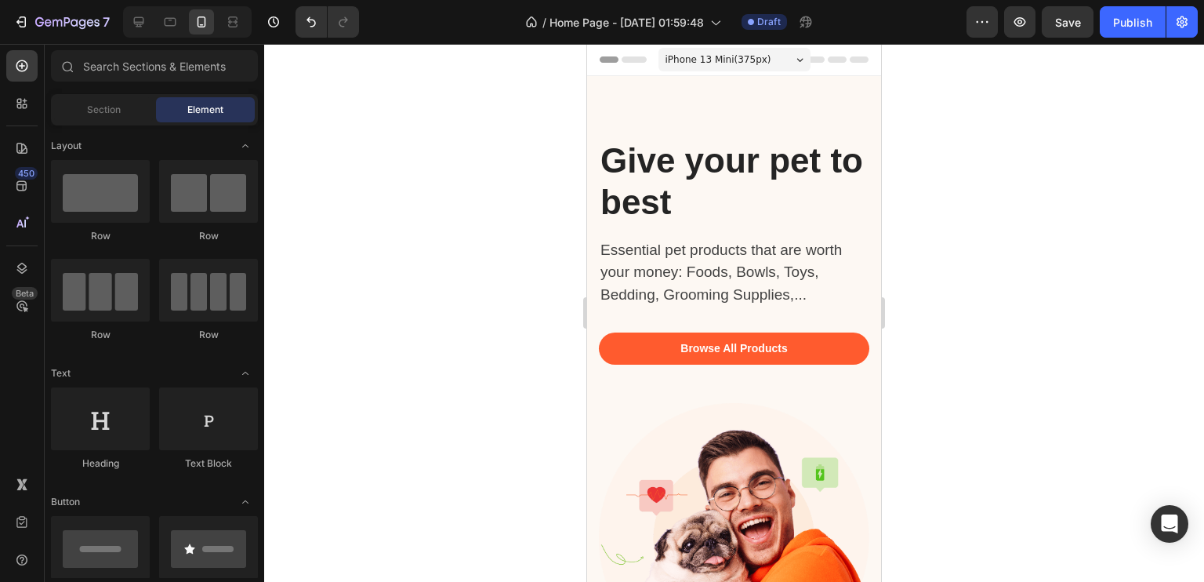
click at [1127, 220] on div at bounding box center [734, 313] width 940 height 538
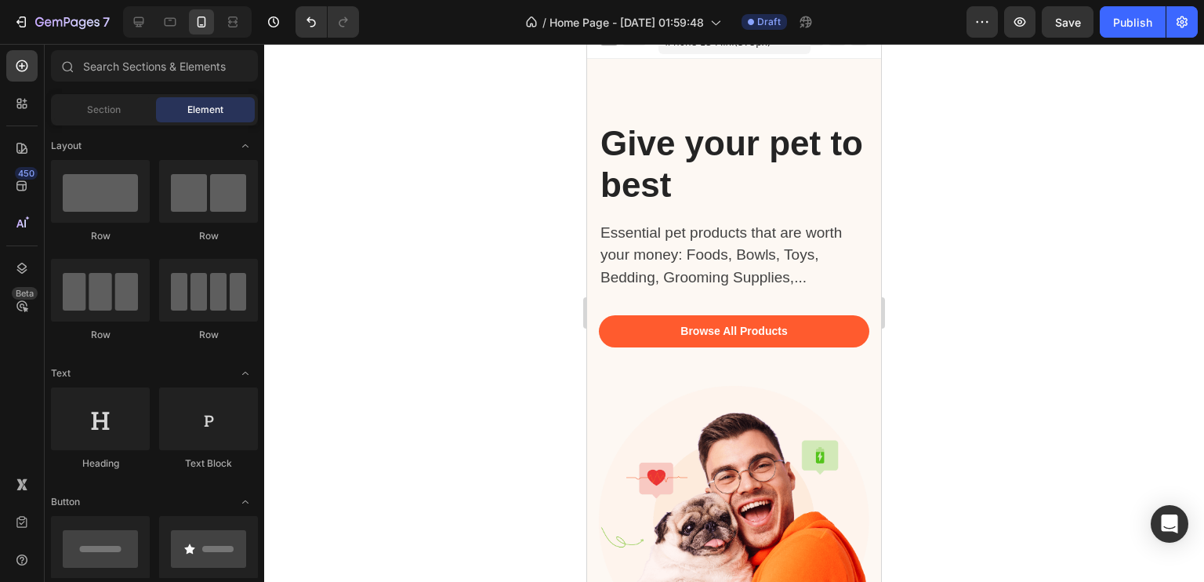
scroll to position [34, 0]
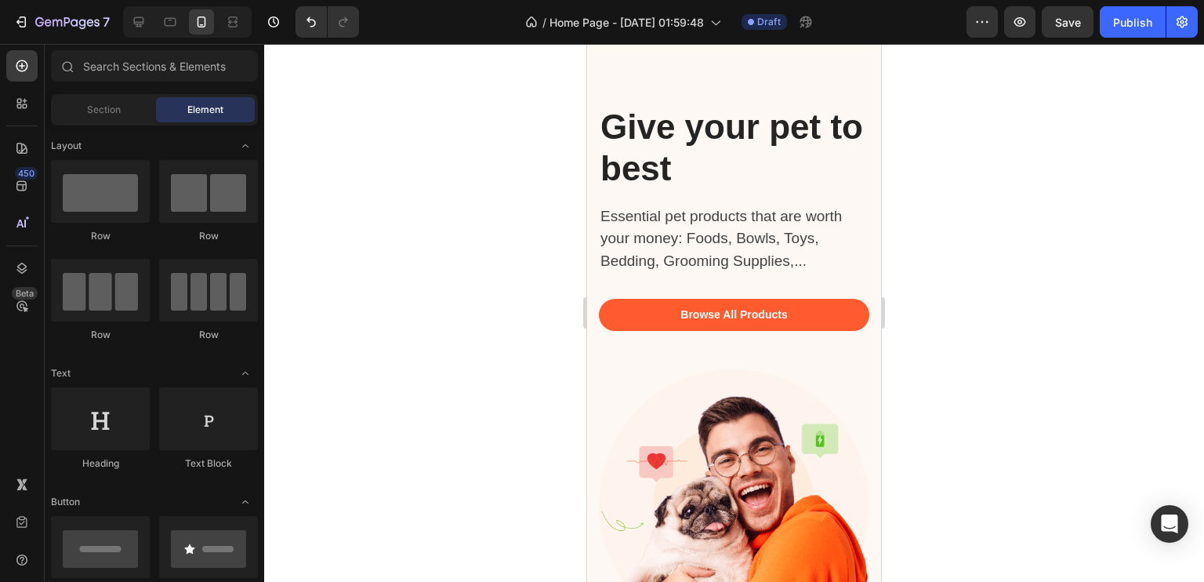
click at [1032, 241] on div at bounding box center [734, 313] width 940 height 538
click at [687, 123] on p "Give your pet to best" at bounding box center [734, 148] width 267 height 83
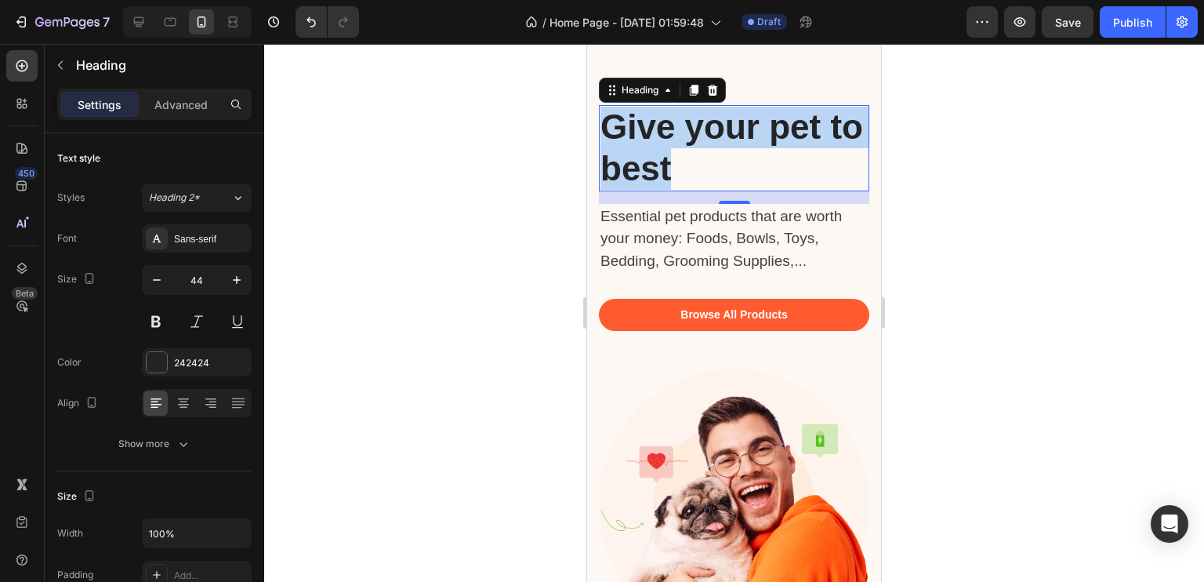
click at [687, 123] on p "Give your pet to best" at bounding box center [734, 148] width 267 height 83
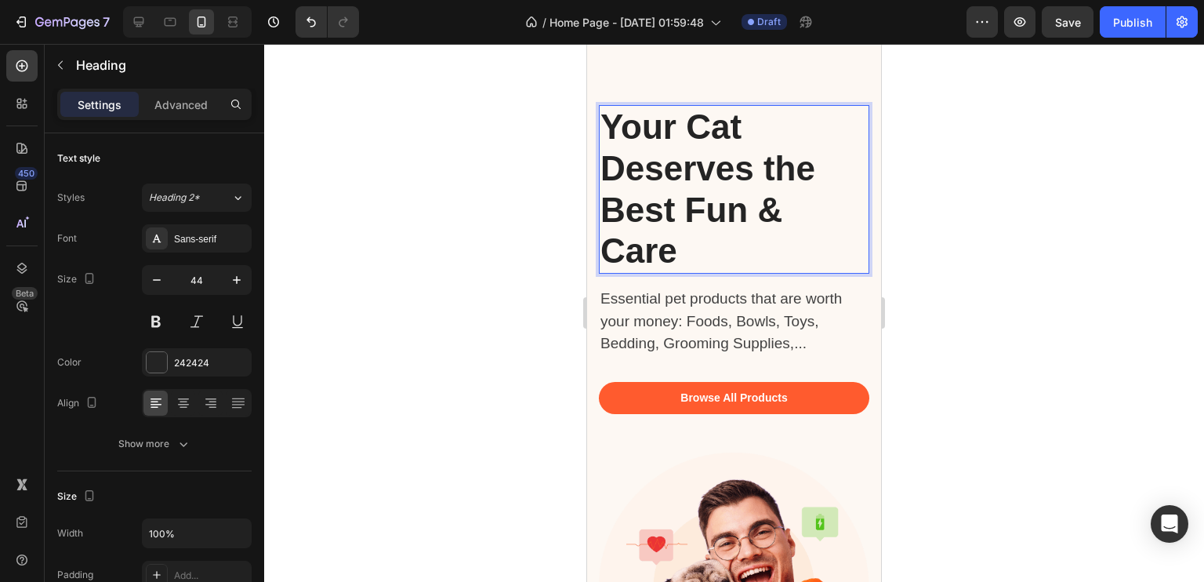
click at [928, 251] on div at bounding box center [734, 313] width 940 height 538
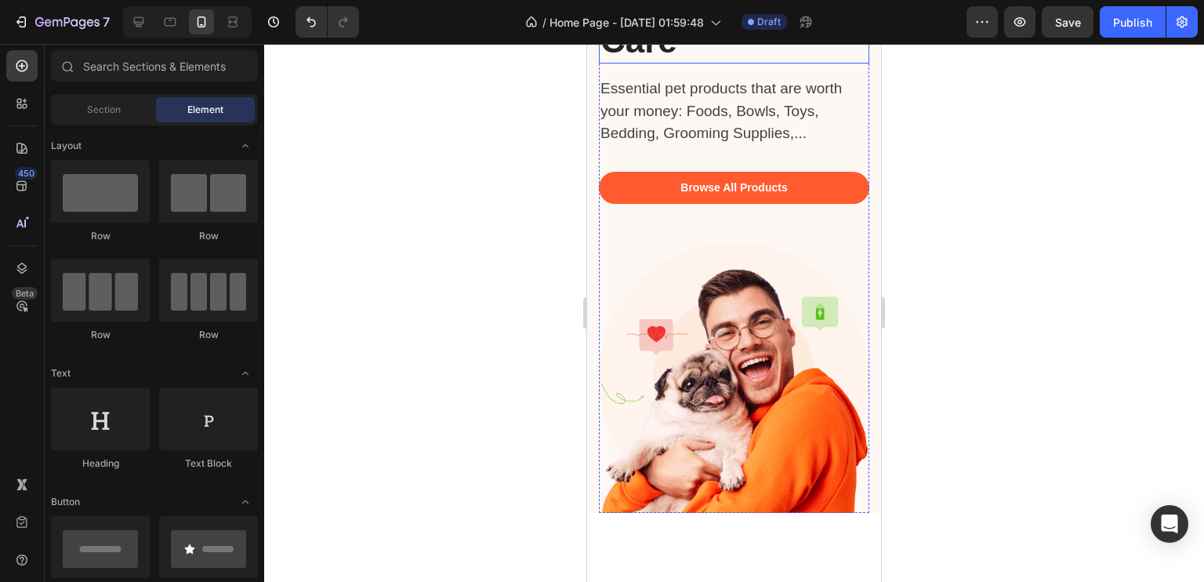
scroll to position [78, 0]
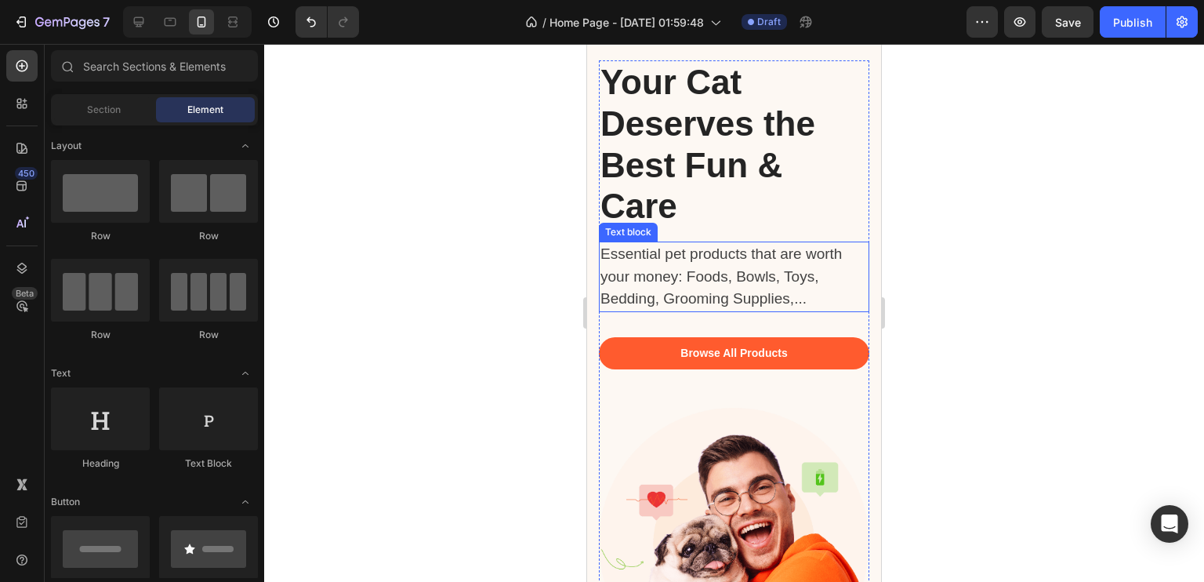
click at [658, 293] on p "Essential pet products that are worth your money: Foods, Bowls, Toys, Bedding, …" at bounding box center [727, 276] width 252 height 67
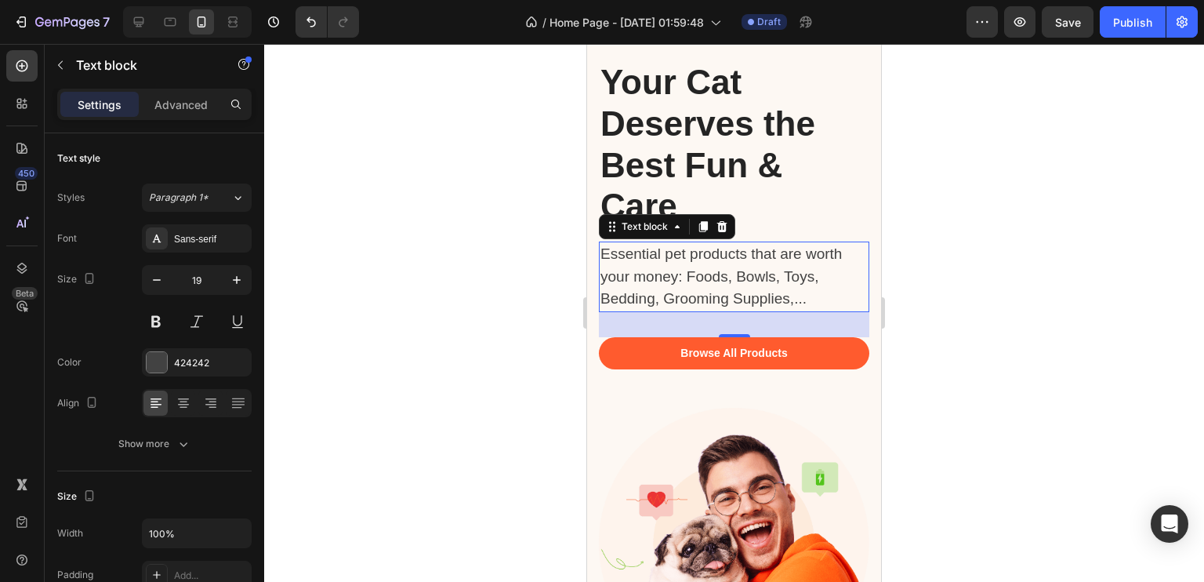
click at [658, 293] on p "Essential pet products that are worth your money: Foods, Bowls, Toys, Bedding, …" at bounding box center [727, 276] width 252 height 67
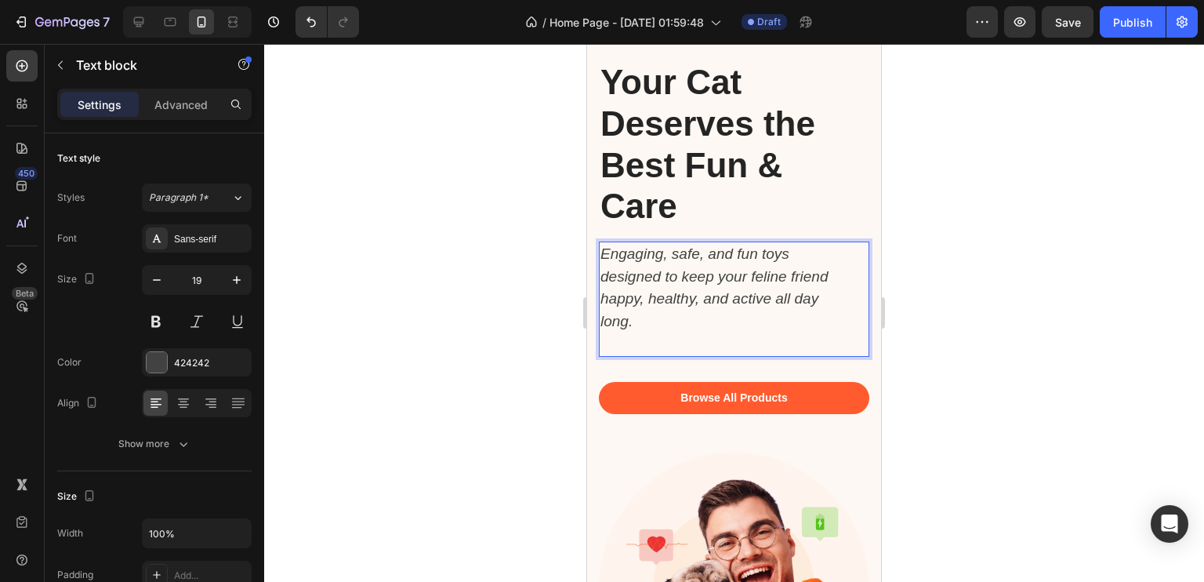
click at [499, 298] on div at bounding box center [734, 313] width 940 height 538
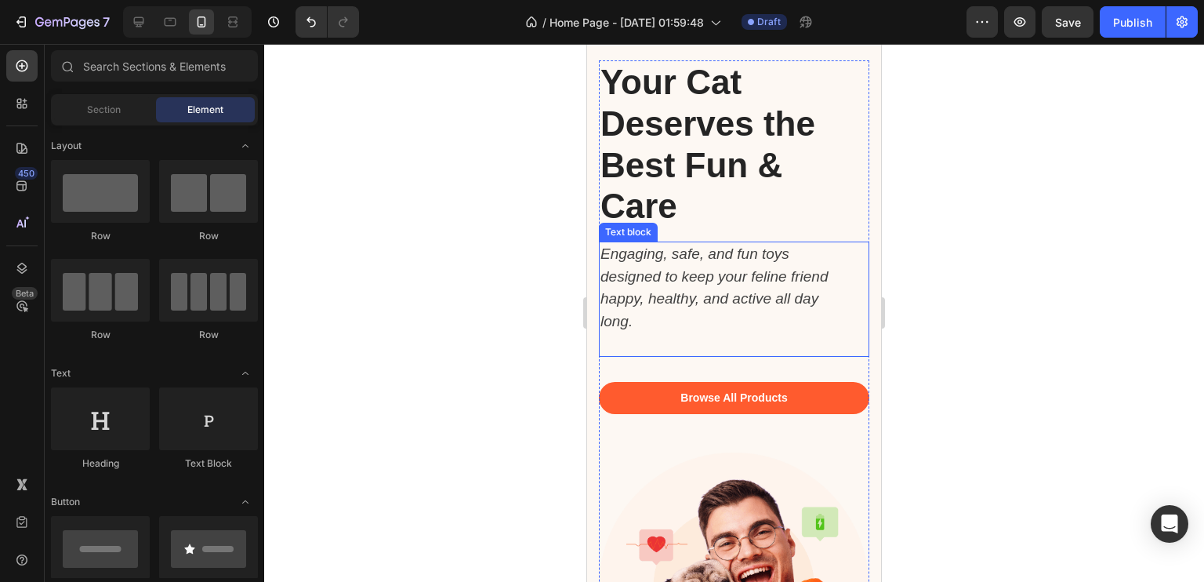
click at [659, 298] on icon "Engaging, safe, and fun toys designed to keep your feline friend happy, healthy…" at bounding box center [714, 287] width 227 height 84
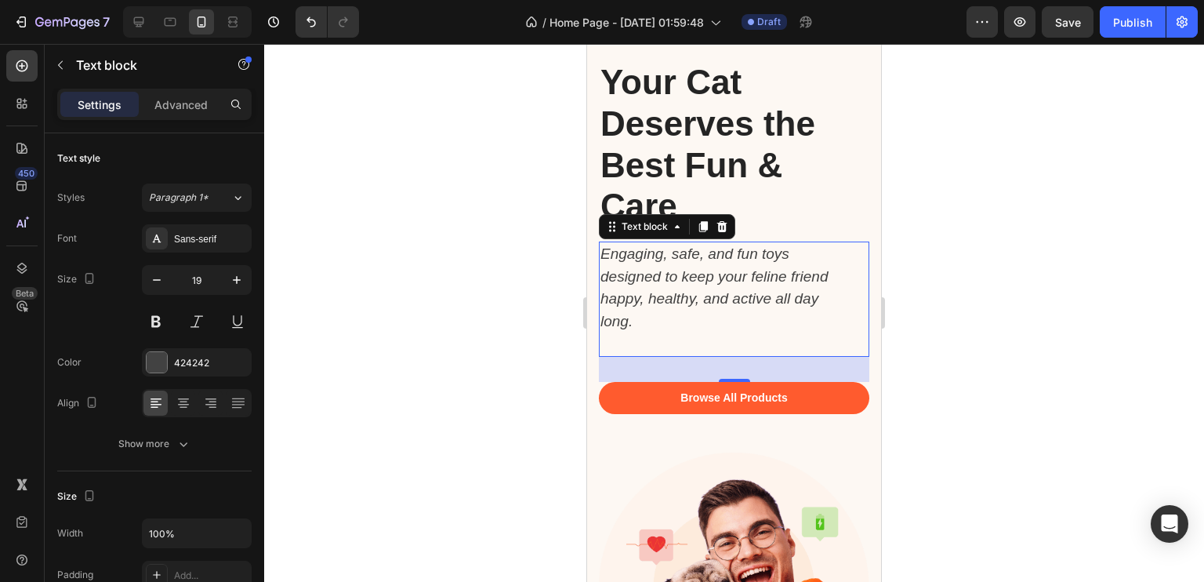
click at [976, 210] on div at bounding box center [734, 313] width 940 height 538
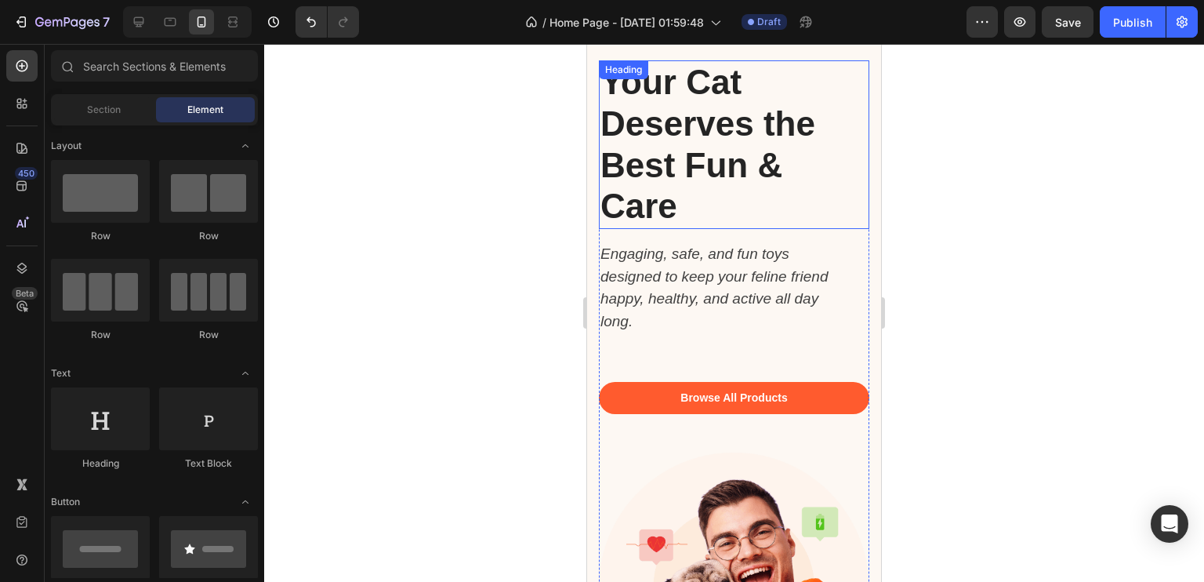
click at [687, 169] on p "Your Cat Deserves the Best Fun & Care" at bounding box center [734, 144] width 267 height 165
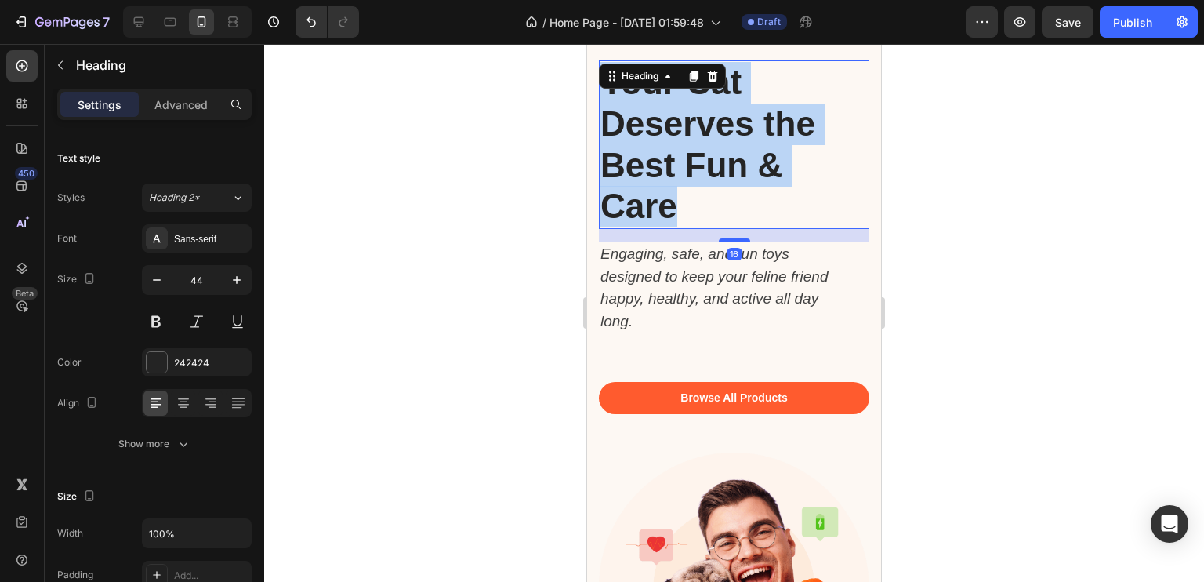
click at [687, 169] on p "Your Cat Deserves the Best Fun & Care" at bounding box center [734, 144] width 267 height 165
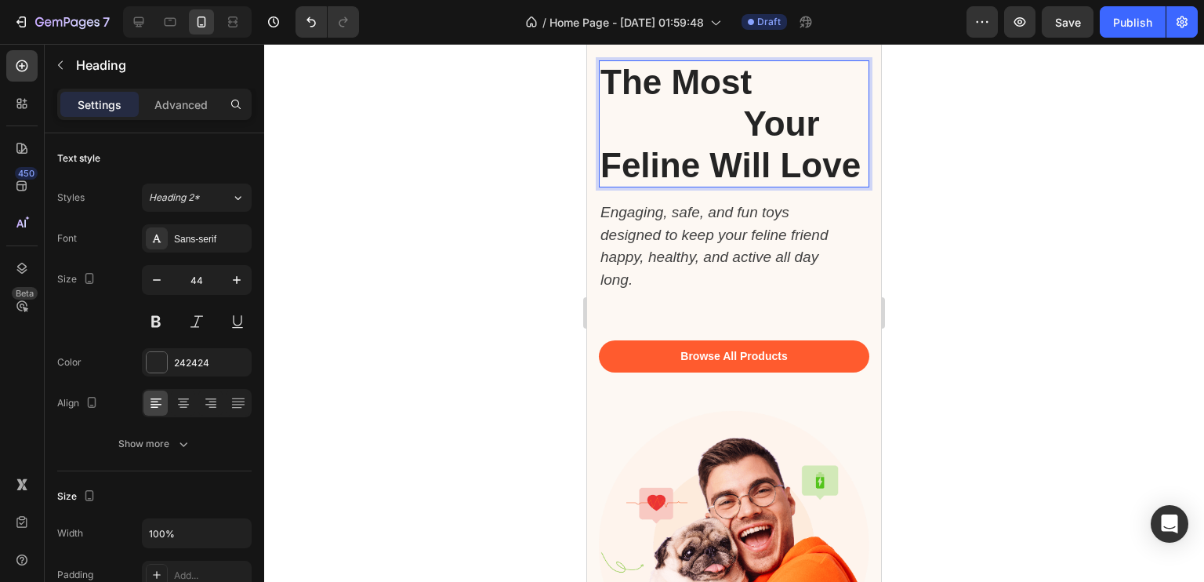
click at [699, 123] on strong "Fun Cat Toys" at bounding box center [708, 103] width 215 height 80
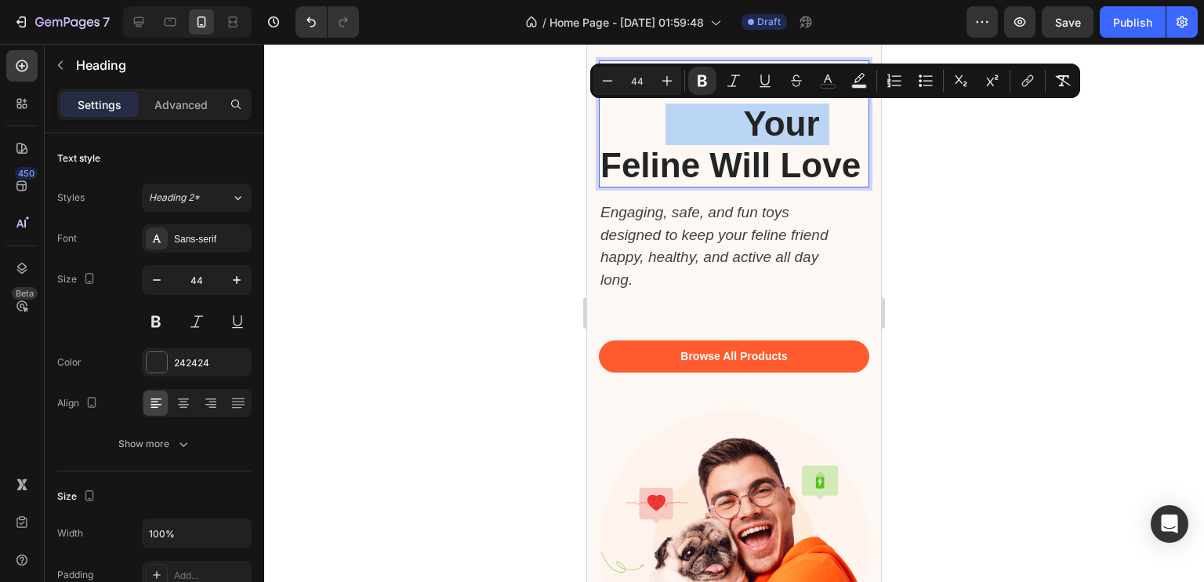
click at [725, 123] on strong "Fun Cat Toys" at bounding box center [708, 103] width 215 height 80
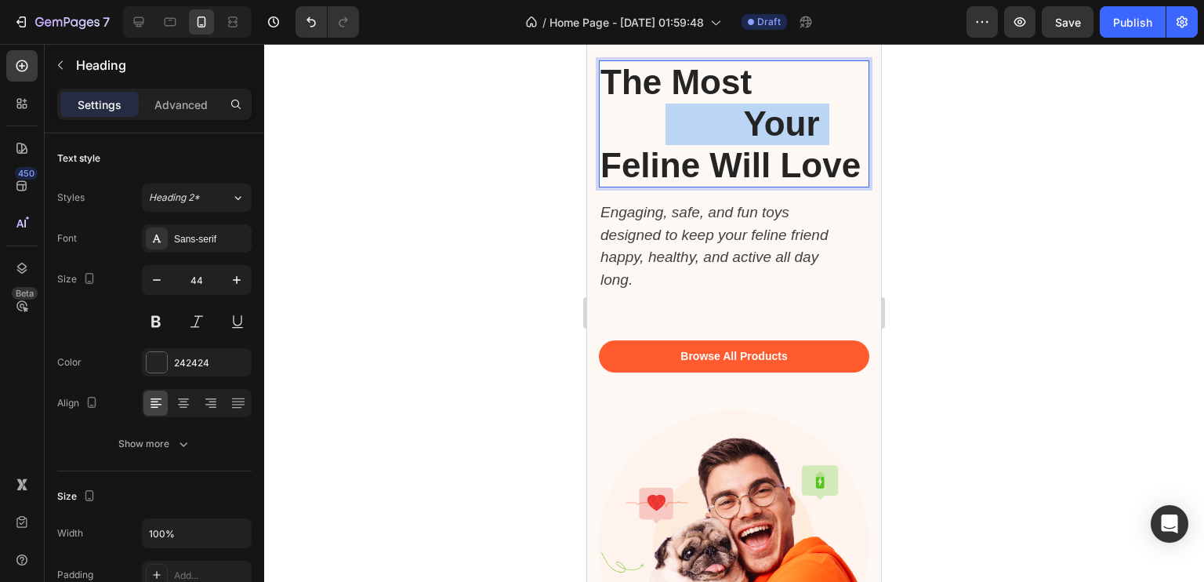
click at [725, 123] on strong "Fun Cat Toys" at bounding box center [708, 103] width 215 height 80
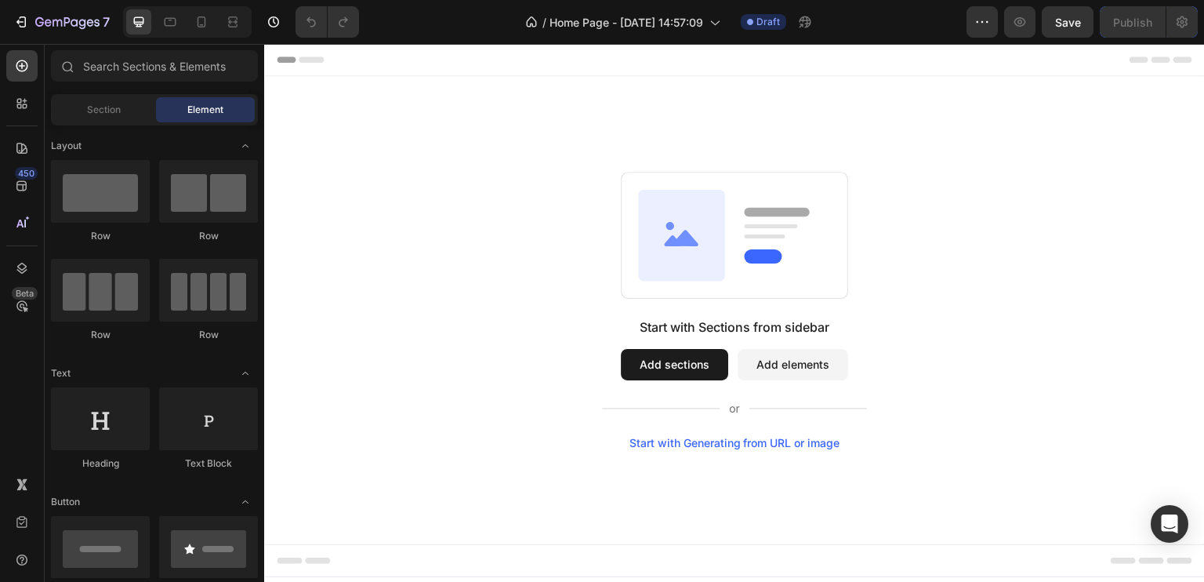
click at [720, 448] on div "Start with Generating from URL or image" at bounding box center [735, 443] width 211 height 13
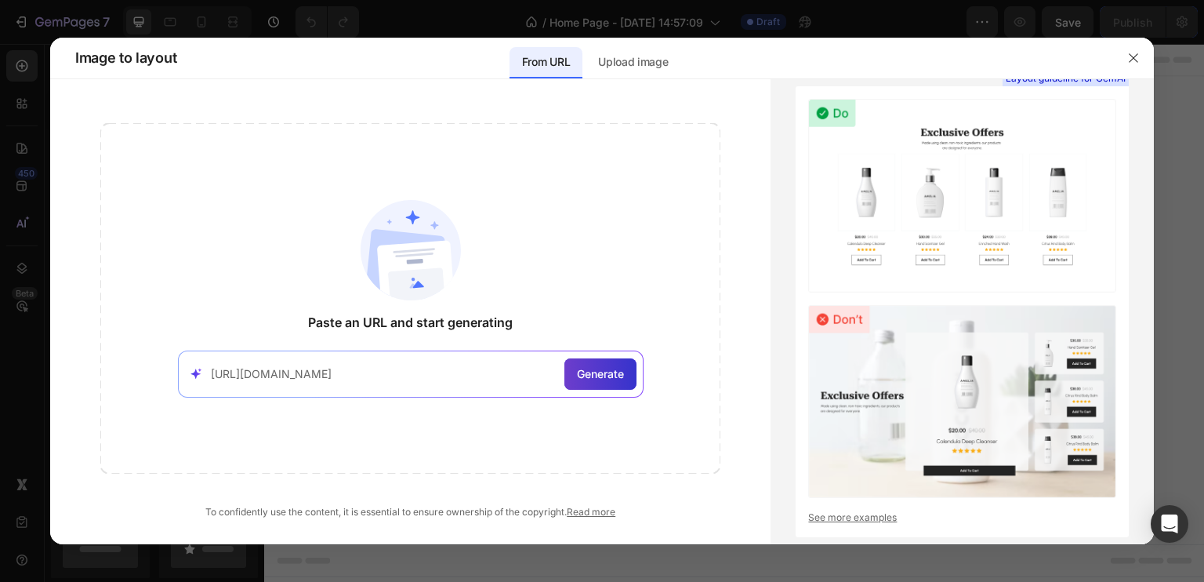
type input "https://felinefun-toy-shop.lovable.app/"
click at [612, 371] on span "Generate" at bounding box center [600, 373] width 47 height 16
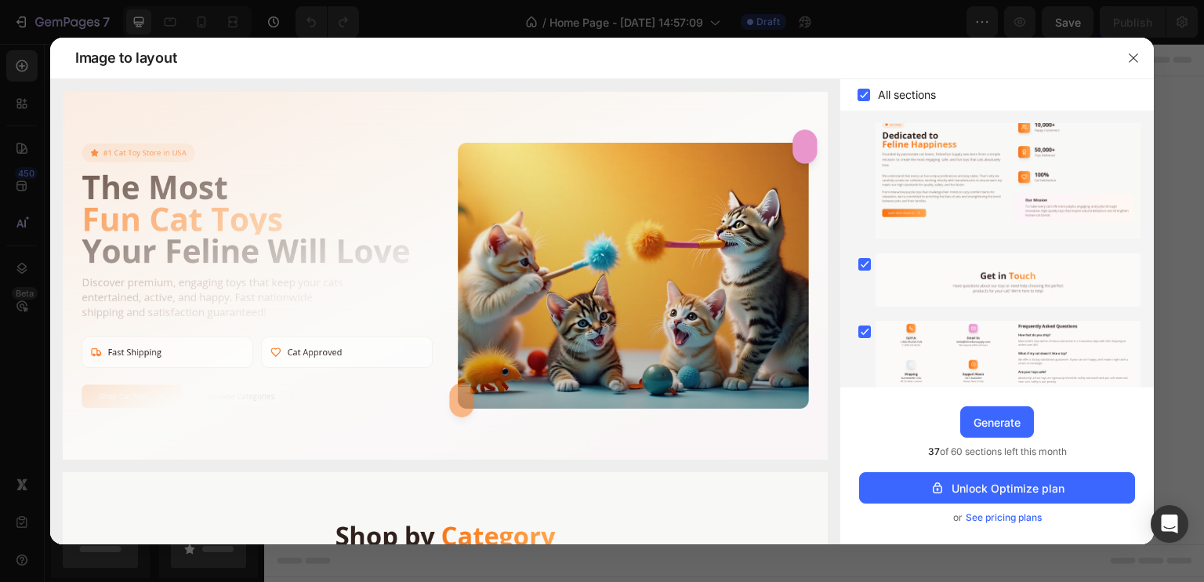
scroll to position [709, 0]
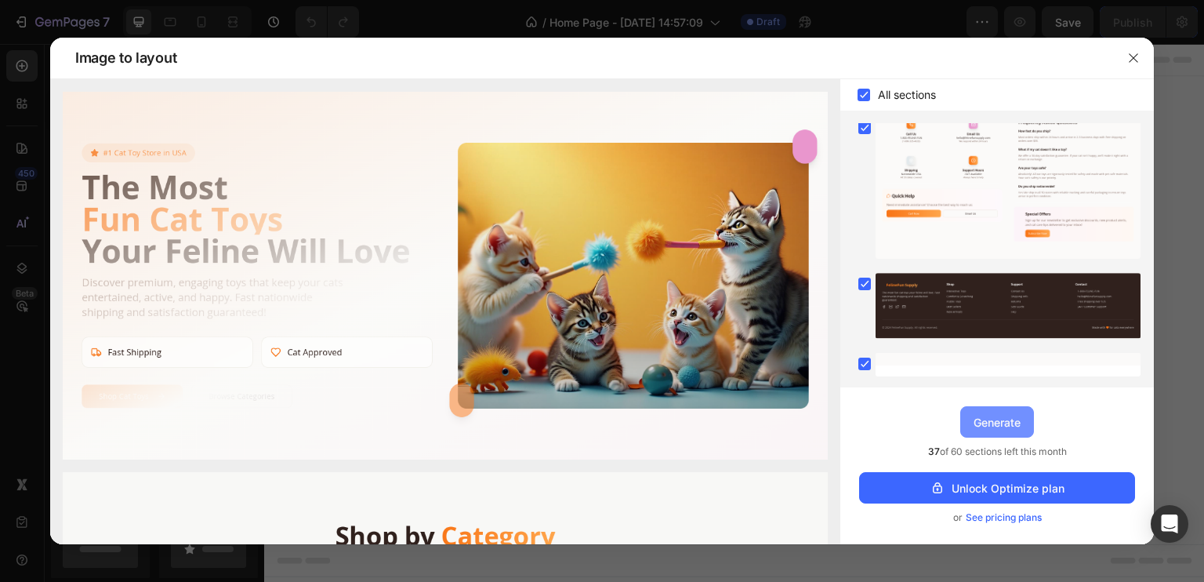
click at [1004, 419] on div "Generate" at bounding box center [997, 422] width 47 height 16
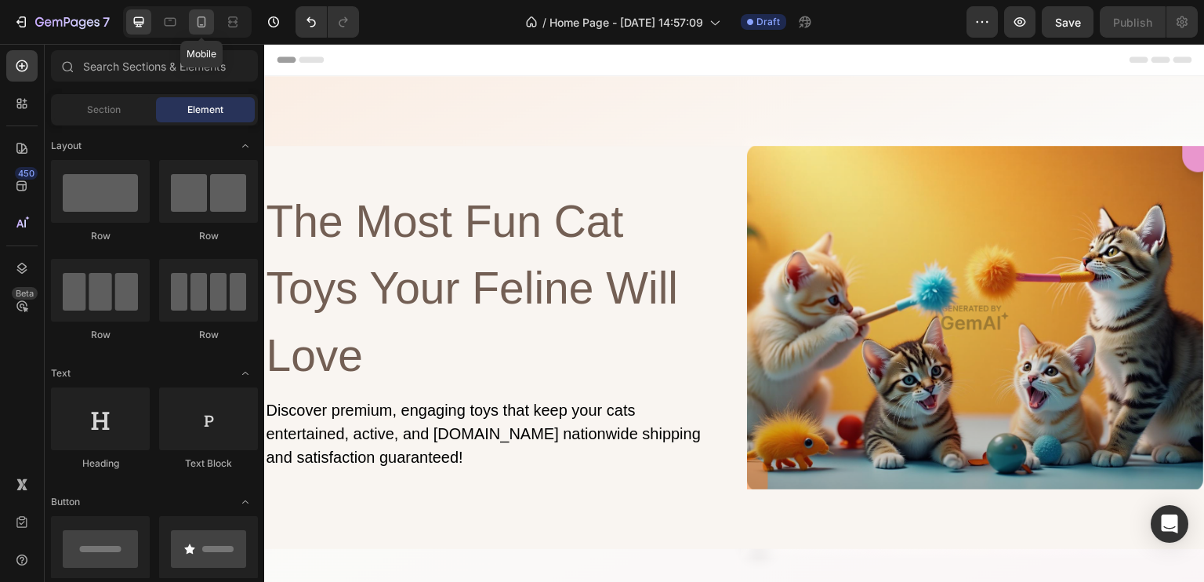
click at [195, 24] on icon at bounding box center [202, 22] width 16 height 16
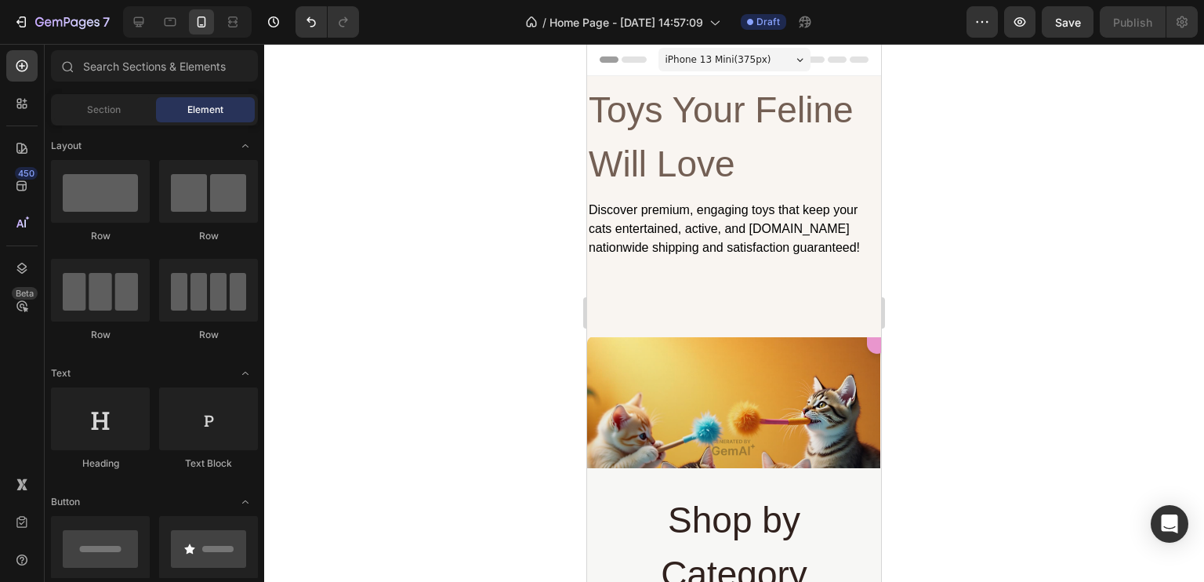
click at [784, 56] on div "iPhone 13 Mini ( 375 px)" at bounding box center [735, 60] width 152 height 24
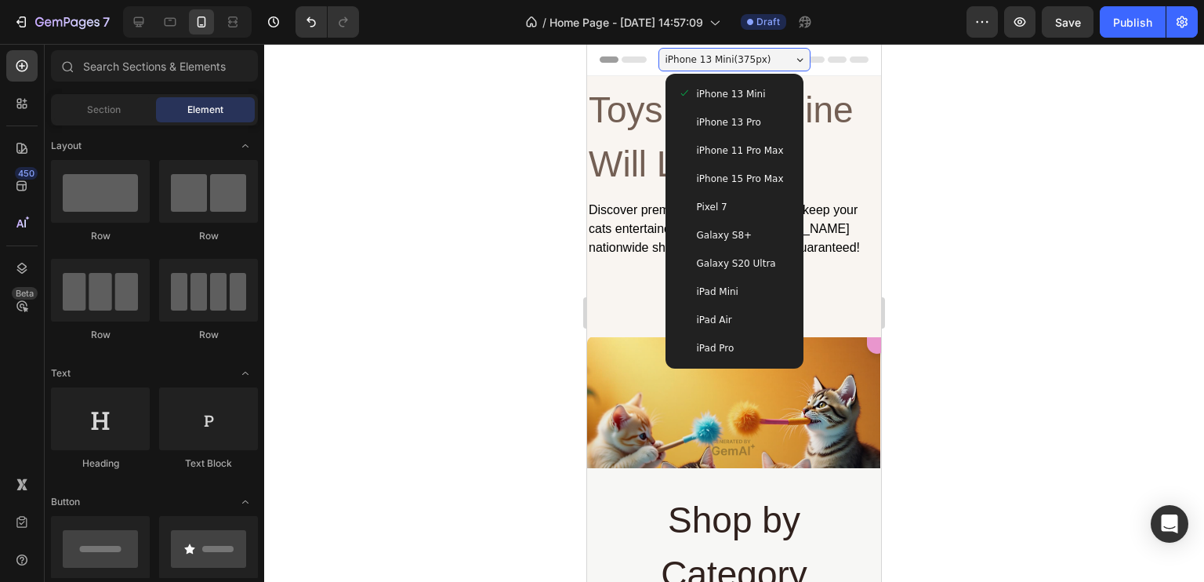
click at [750, 125] on div "iPhone 13 Pro" at bounding box center [734, 122] width 113 height 16
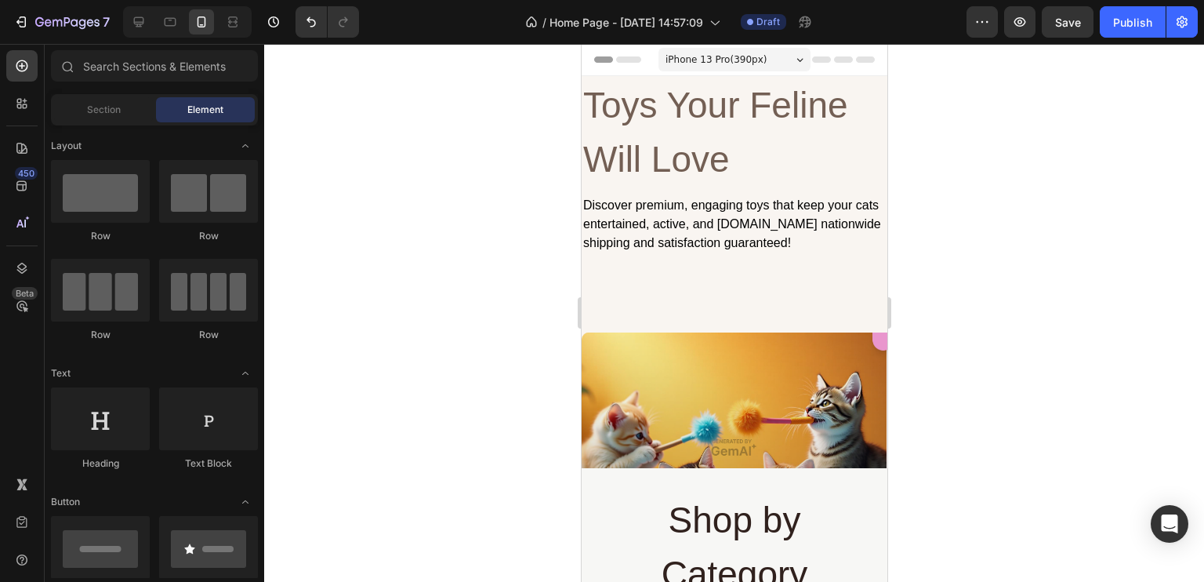
click at [780, 62] on div "iPhone 13 Pro ( 390 px)" at bounding box center [734, 60] width 152 height 24
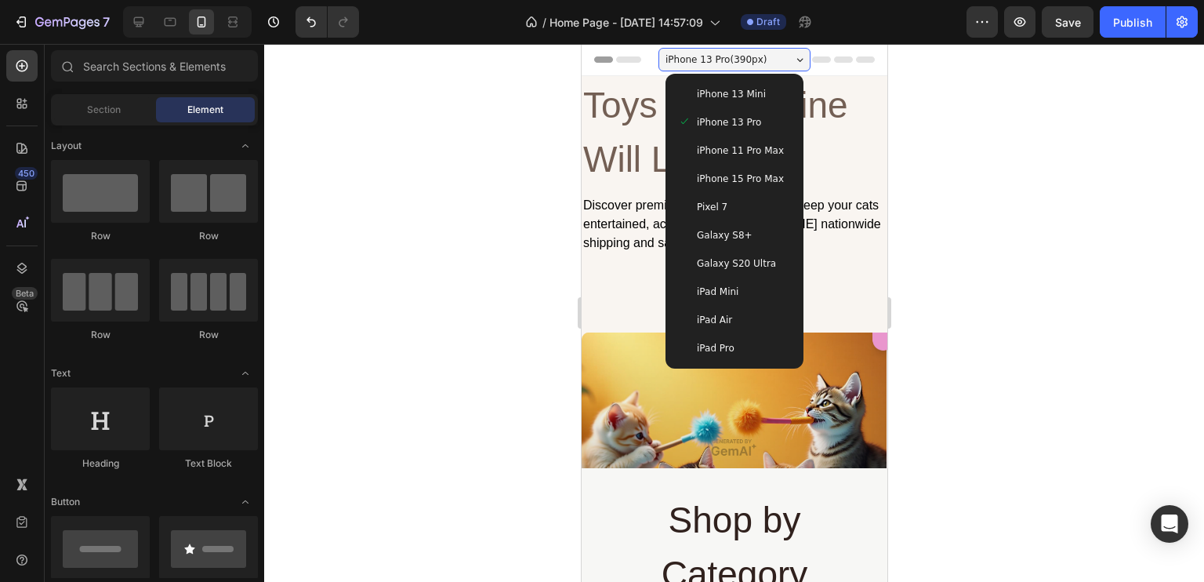
click at [769, 143] on div "iPhone 11 Pro Max" at bounding box center [733, 151] width 113 height 16
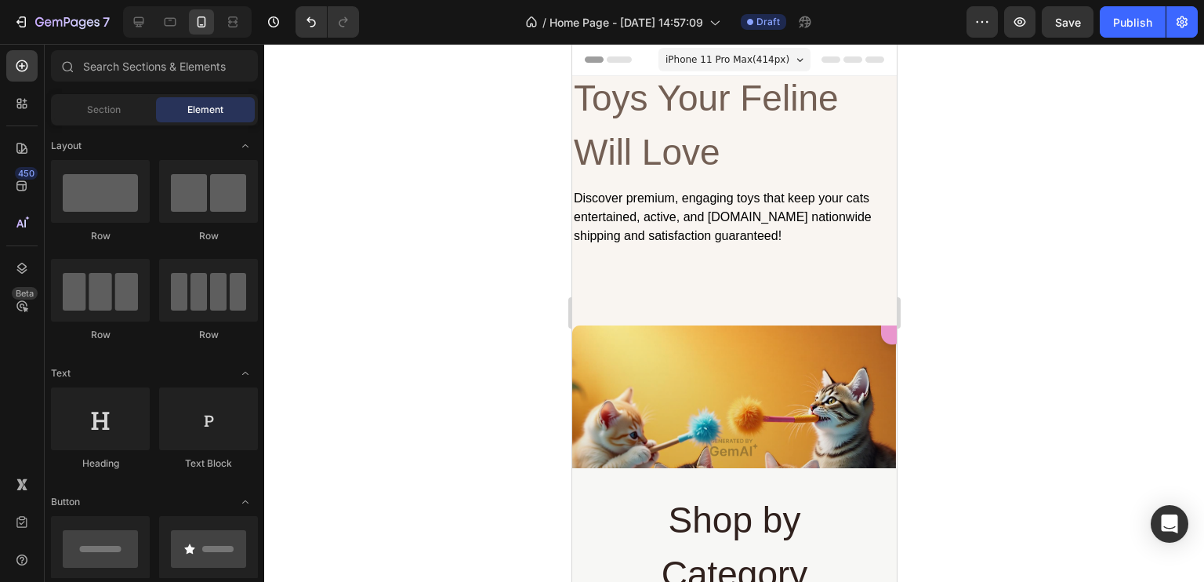
click at [713, 62] on span "iPhone 11 Pro Max ( 414 px)" at bounding box center [727, 60] width 124 height 16
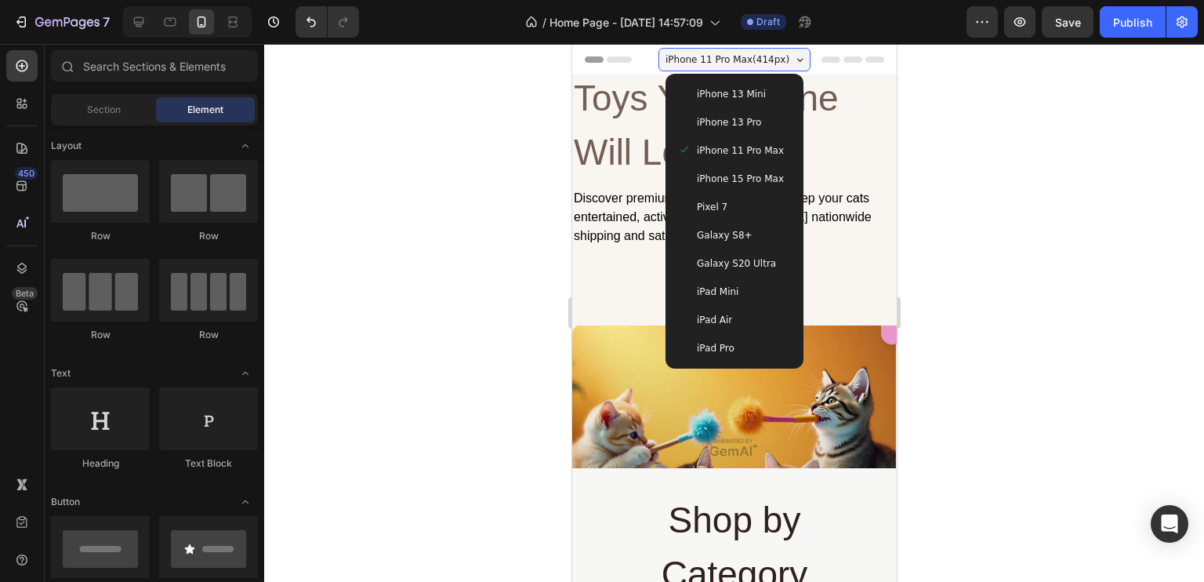
click at [757, 349] on div "iPad Pro" at bounding box center [733, 348] width 113 height 16
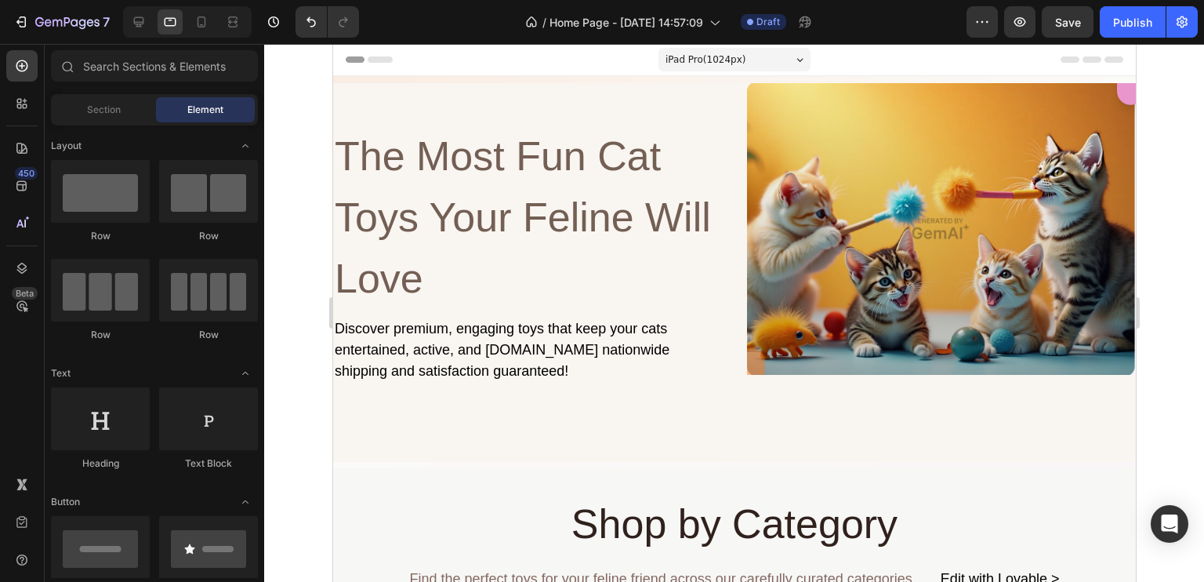
click at [734, 53] on div "iPad Pro ( 1024 px)" at bounding box center [734, 60] width 152 height 24
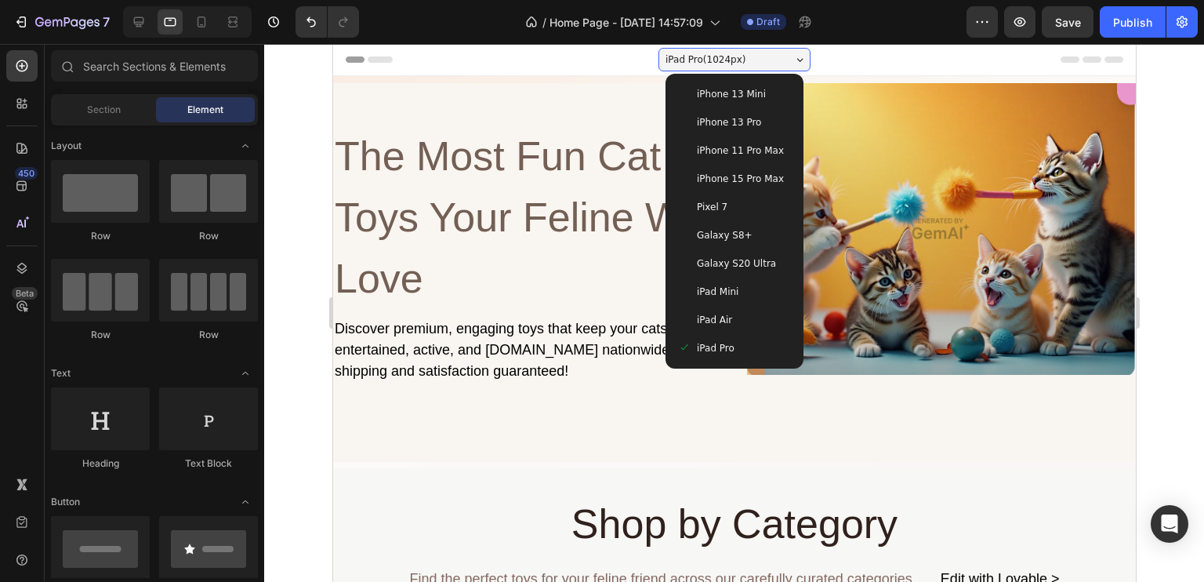
click at [752, 175] on span "iPhone 15 Pro Max" at bounding box center [739, 179] width 87 height 16
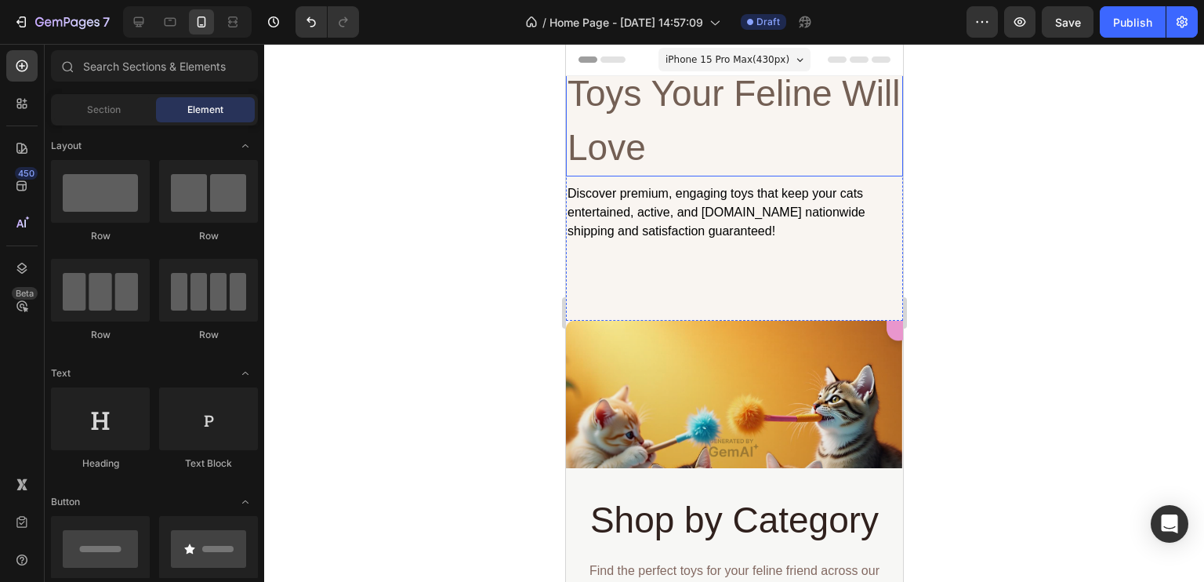
click at [713, 122] on h2 "The Most Fun Cat Toys Your Feline Will Love" at bounding box center [733, 93] width 337 height 165
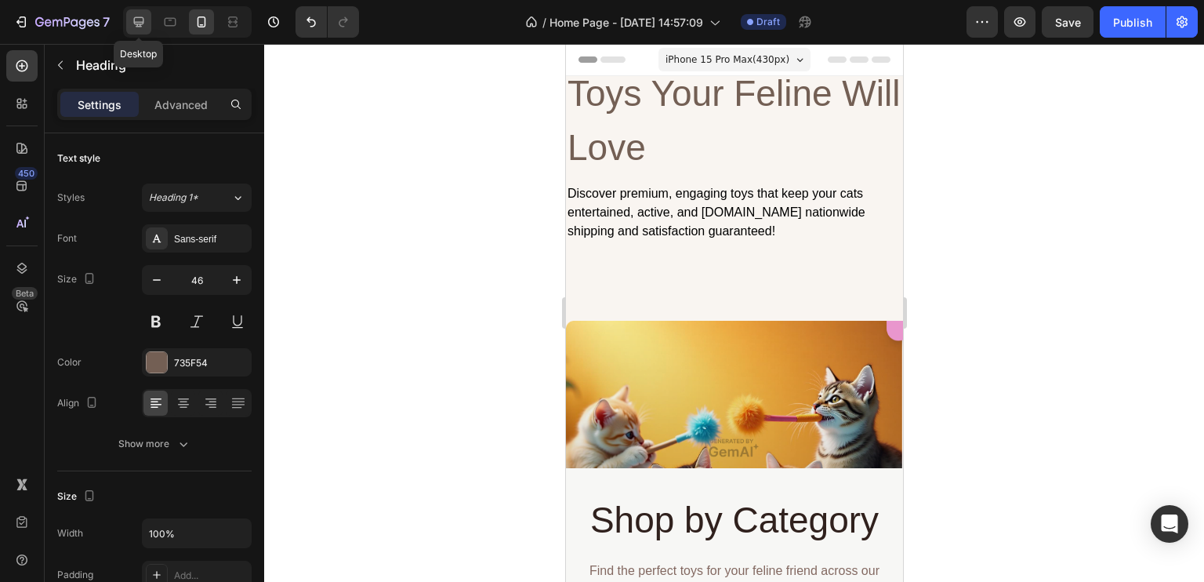
click at [140, 17] on icon at bounding box center [139, 22] width 10 height 10
type input "57"
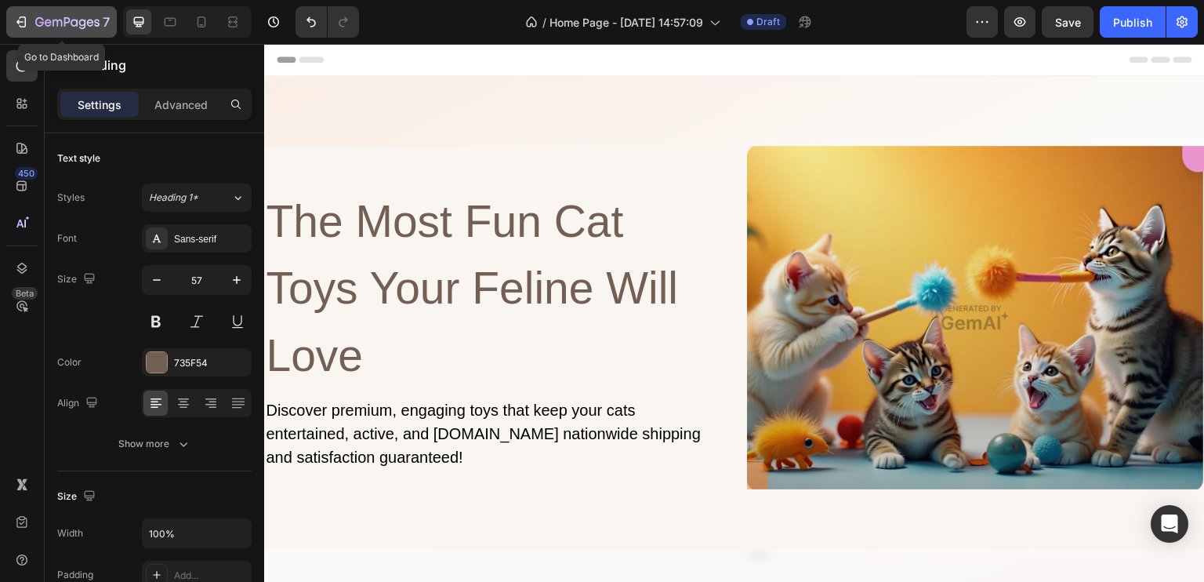
click at [31, 22] on div "7" at bounding box center [61, 22] width 96 height 19
